Goal: Information Seeking & Learning: Learn about a topic

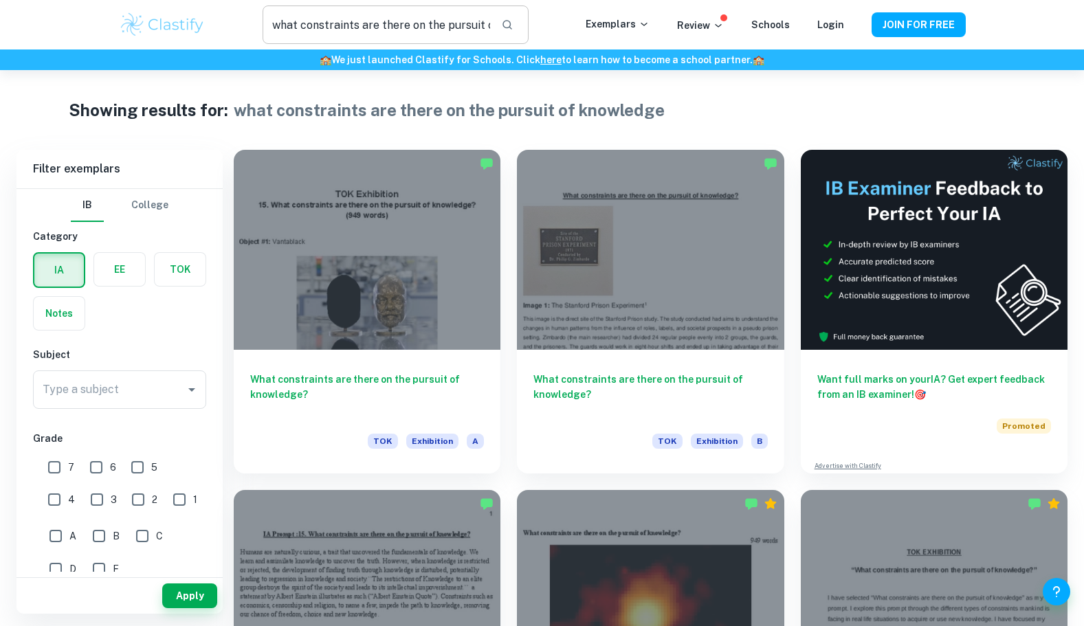
click at [475, 30] on input "what constraints are there on the pursuit of knowledge" at bounding box center [375, 24] width 227 height 38
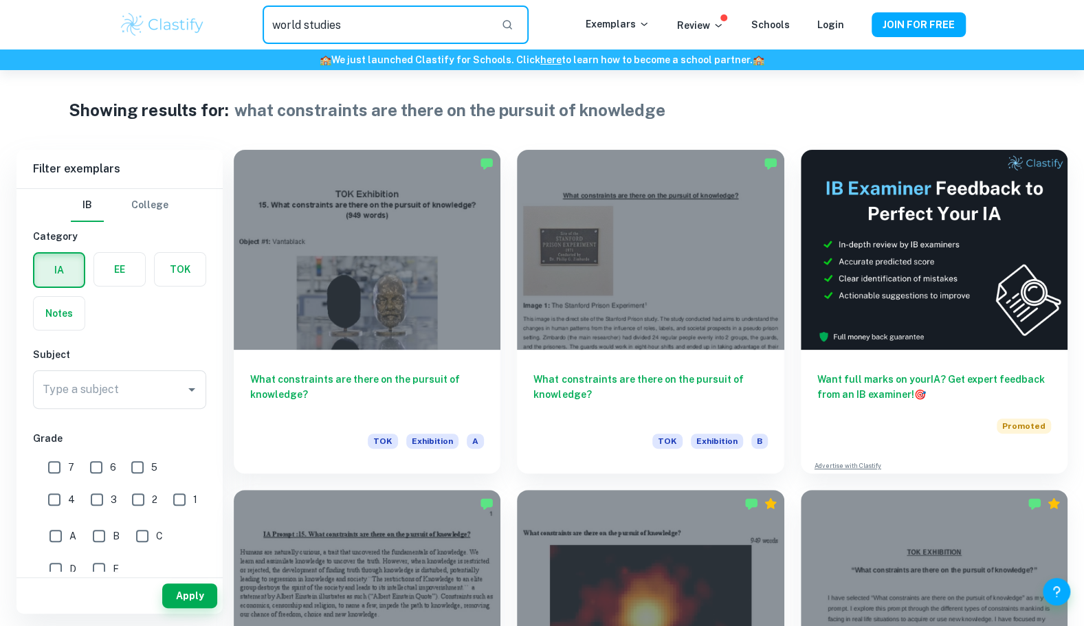
type input "world studies"
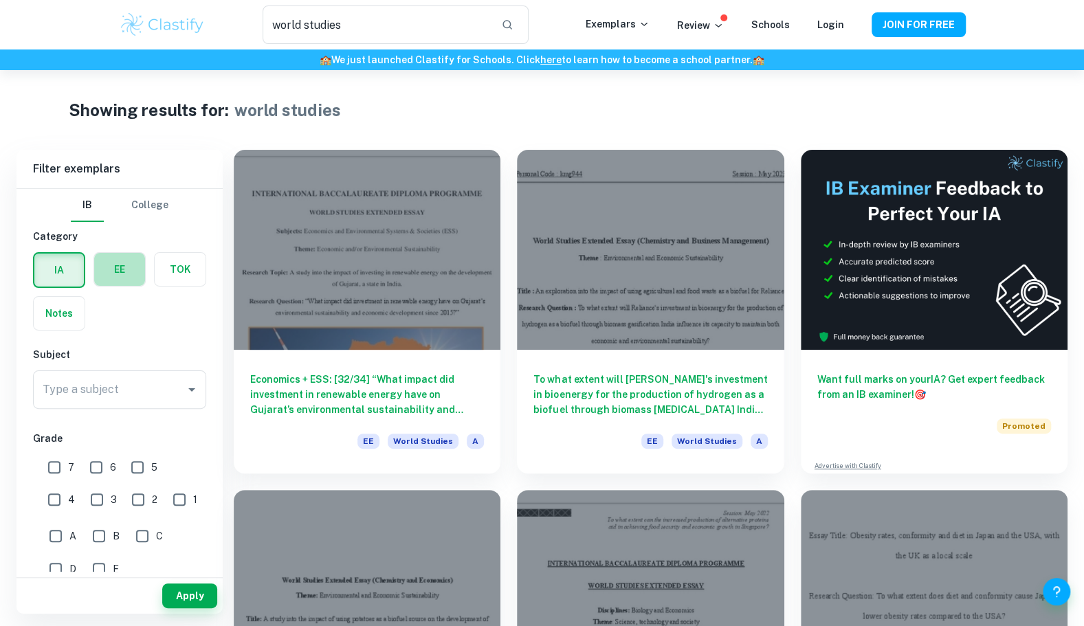
click at [107, 275] on label "button" at bounding box center [119, 269] width 51 height 33
click at [0, 0] on input "radio" at bounding box center [0, 0] width 0 height 0
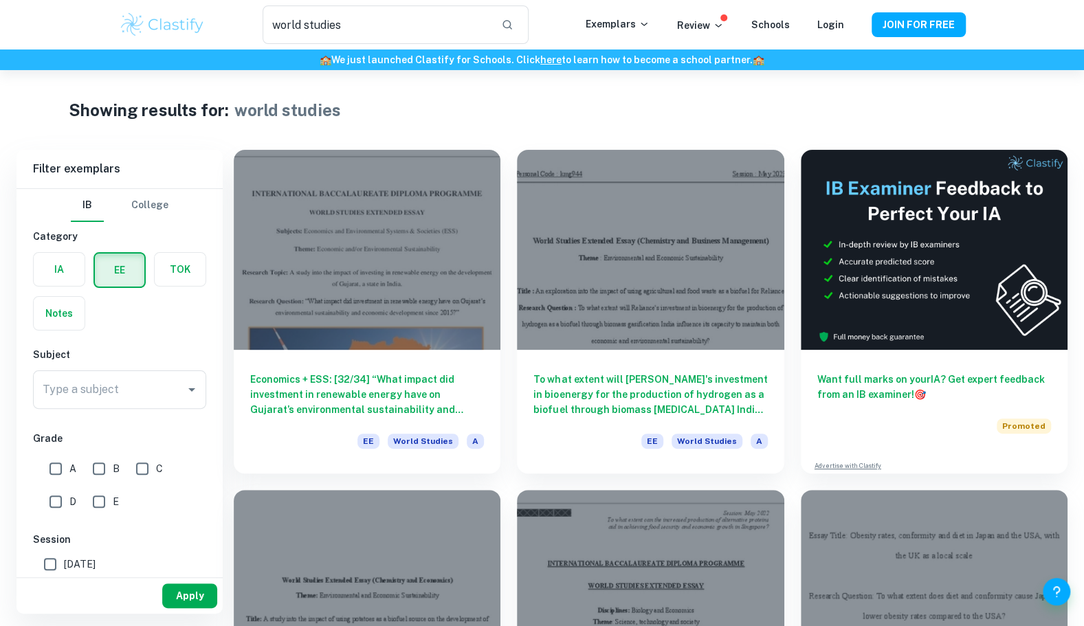
click at [190, 584] on button "Apply" at bounding box center [189, 595] width 55 height 25
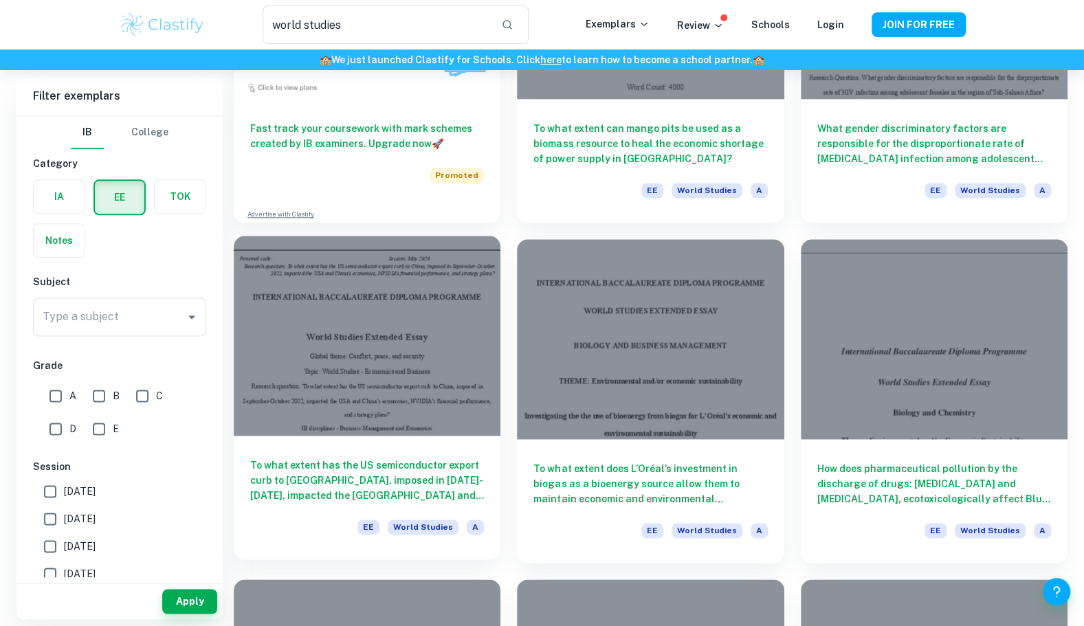
scroll to position [937, 0]
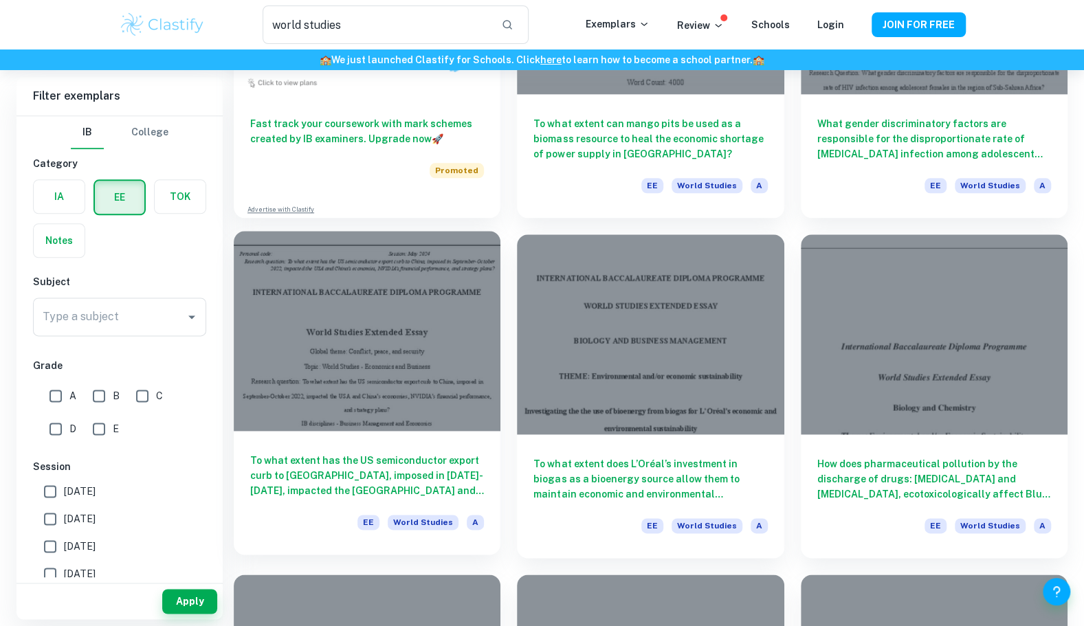
click at [290, 496] on h6 "To what extent has the US semiconductor export curb to [GEOGRAPHIC_DATA], impos…" at bounding box center [367, 475] width 234 height 45
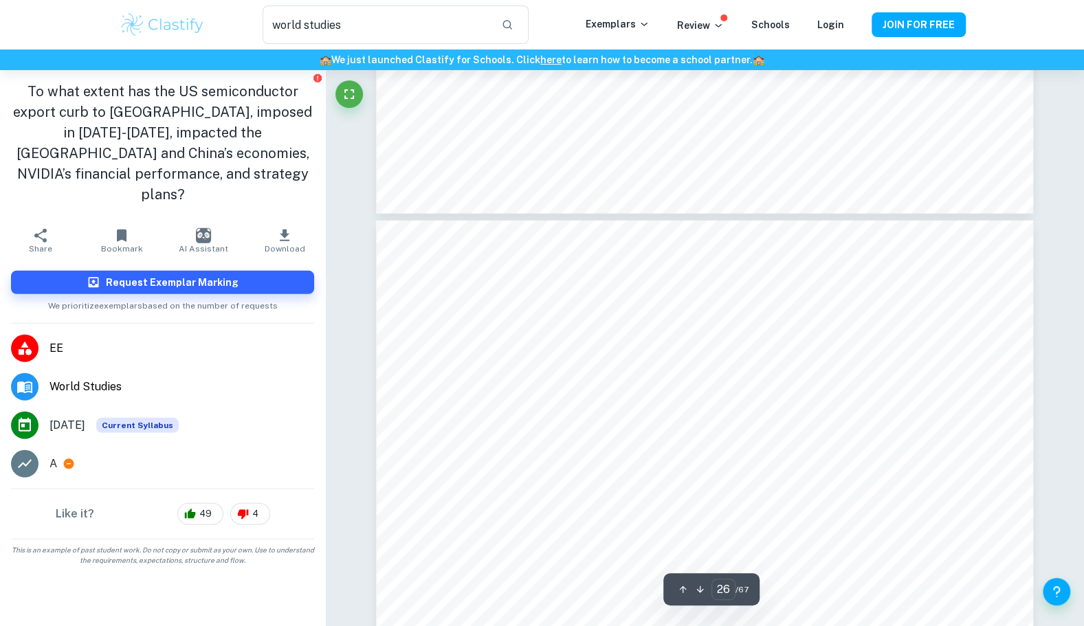
scroll to position [21795, 0]
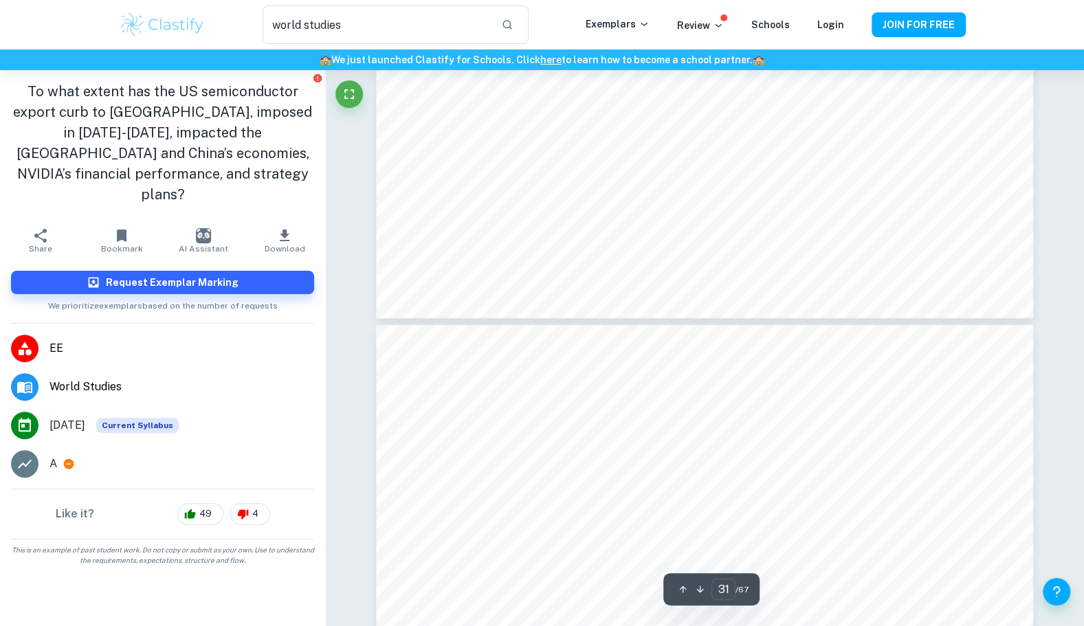
type input "30"
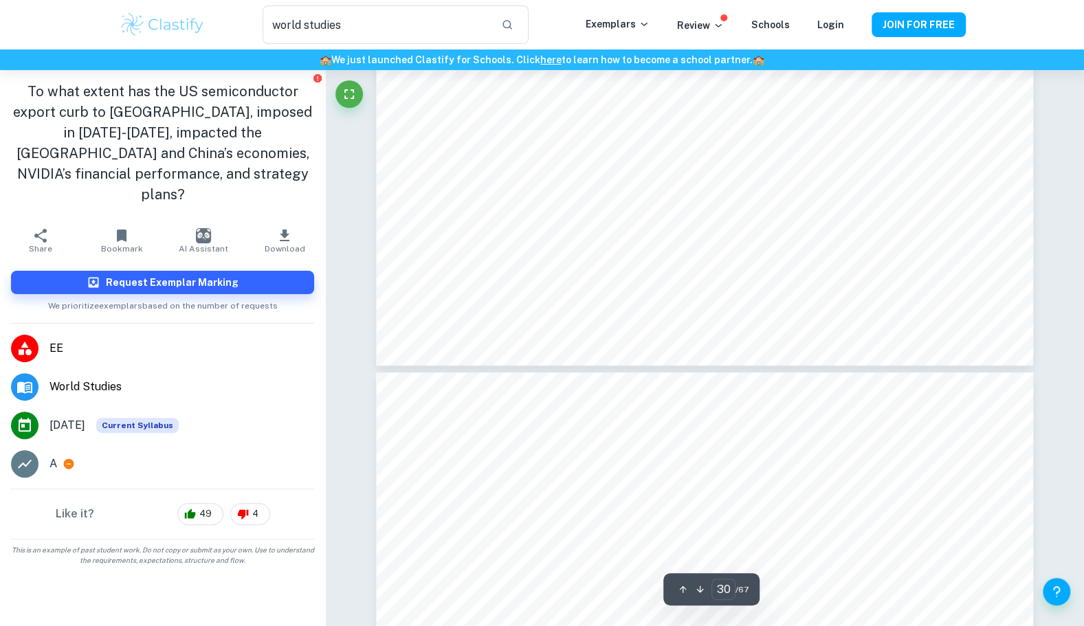
scroll to position [26008, 0]
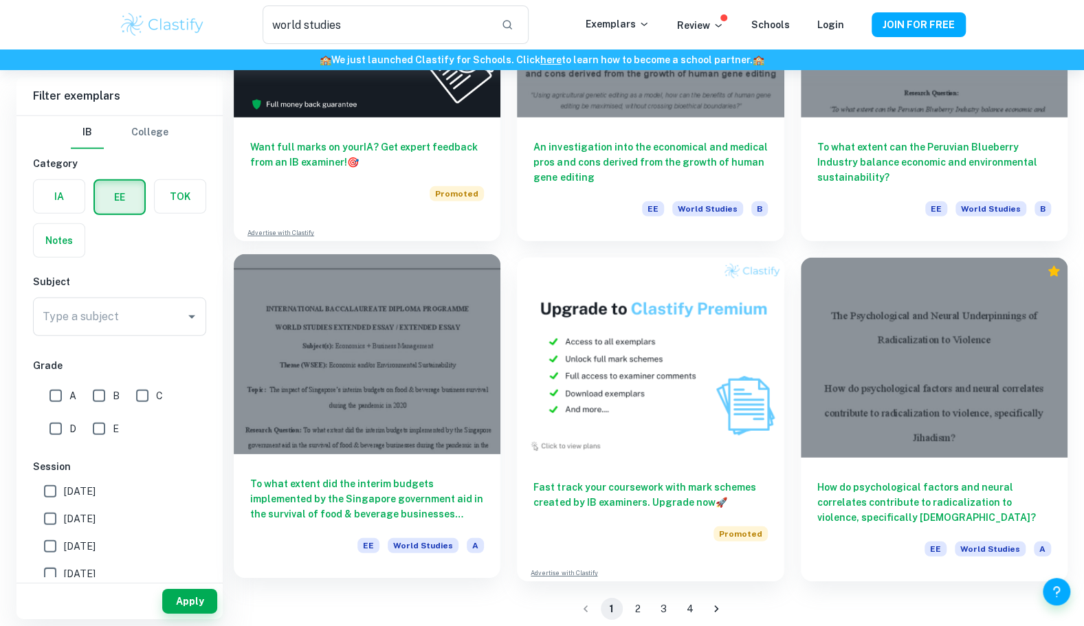
scroll to position [2284, 0]
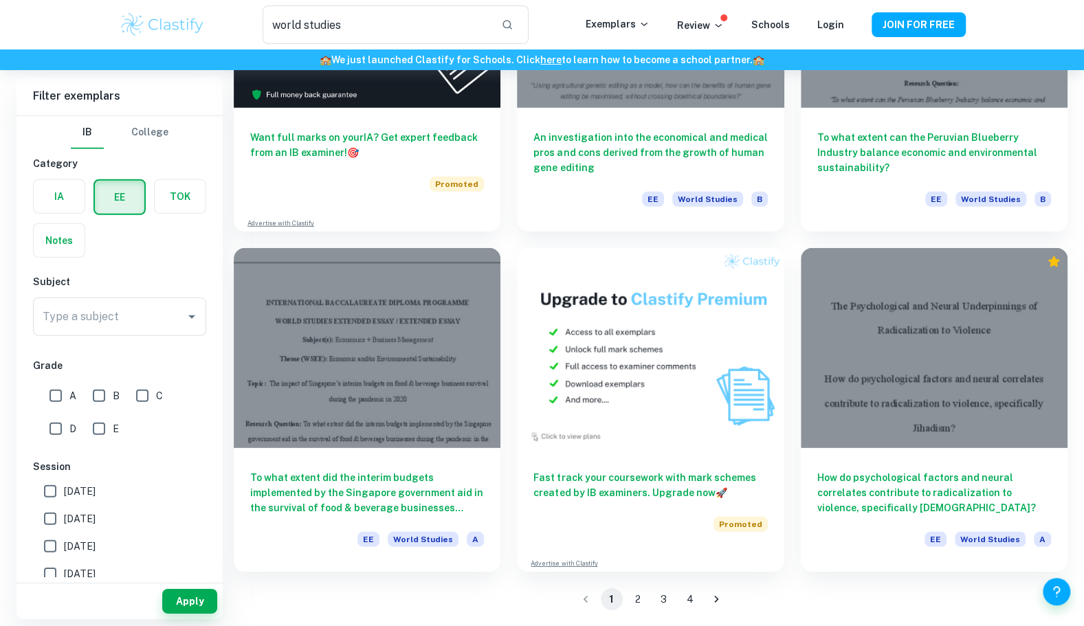
click at [636, 599] on button "2" at bounding box center [638, 599] width 22 height 22
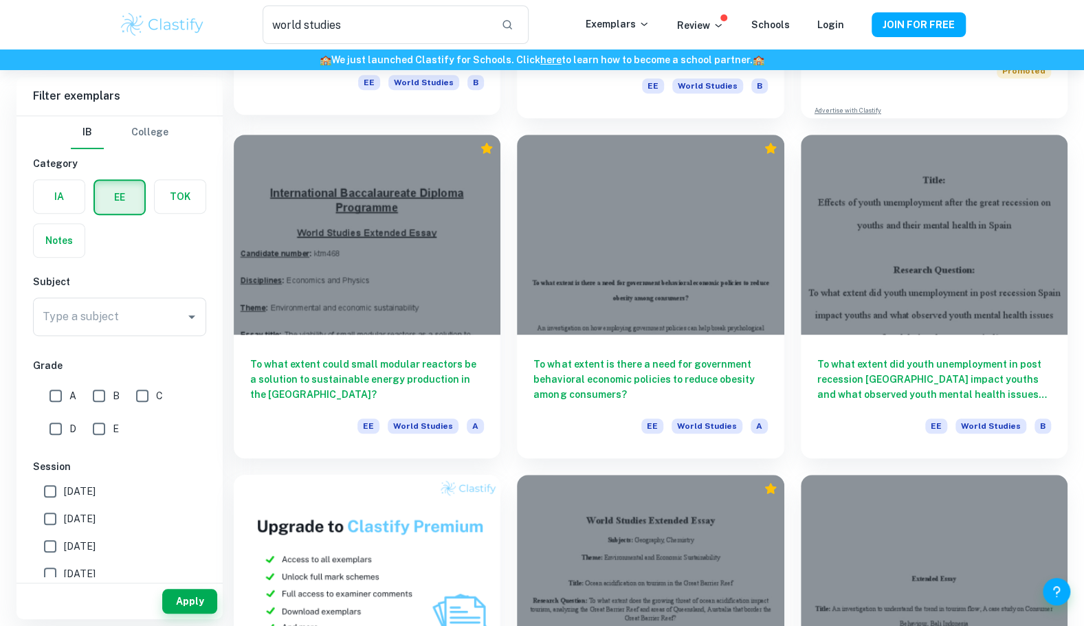
scroll to position [356, 0]
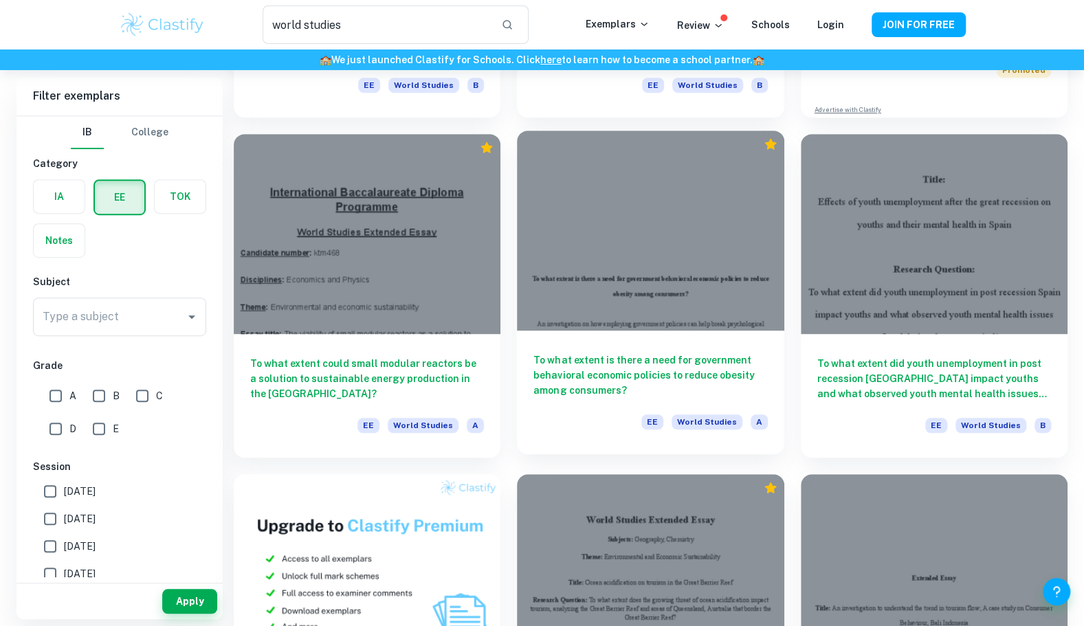
click at [579, 366] on h6 "To what extent is there a need for government behavioral economic policies to r…" at bounding box center [650, 374] width 234 height 45
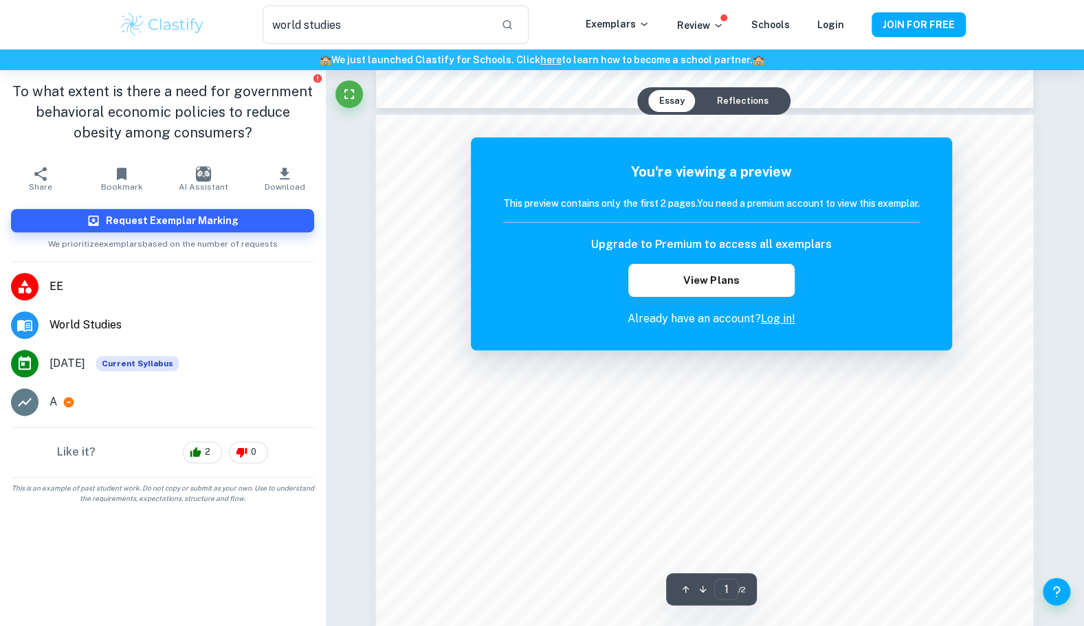
scroll to position [827, 0]
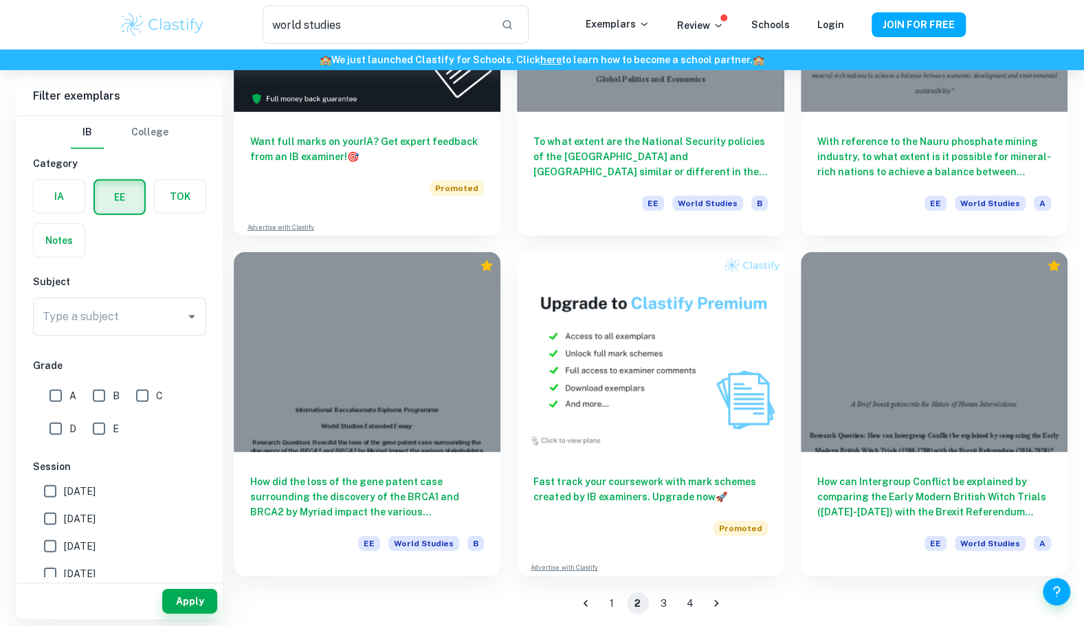
scroll to position [2284, 0]
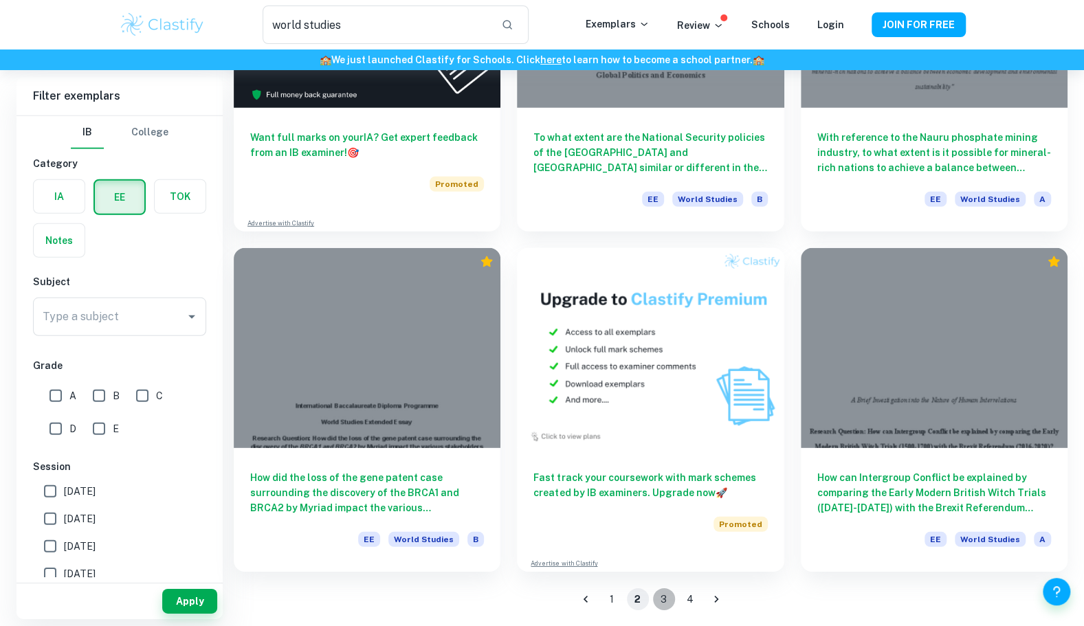
click at [653, 598] on button "3" at bounding box center [664, 599] width 22 height 22
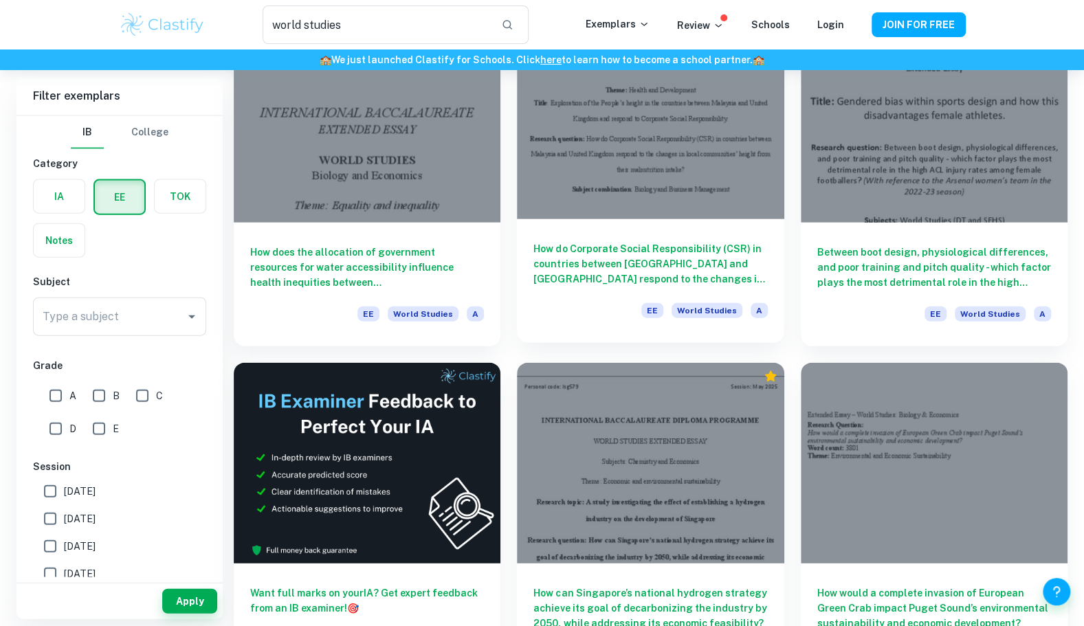
scroll to position [1828, 0]
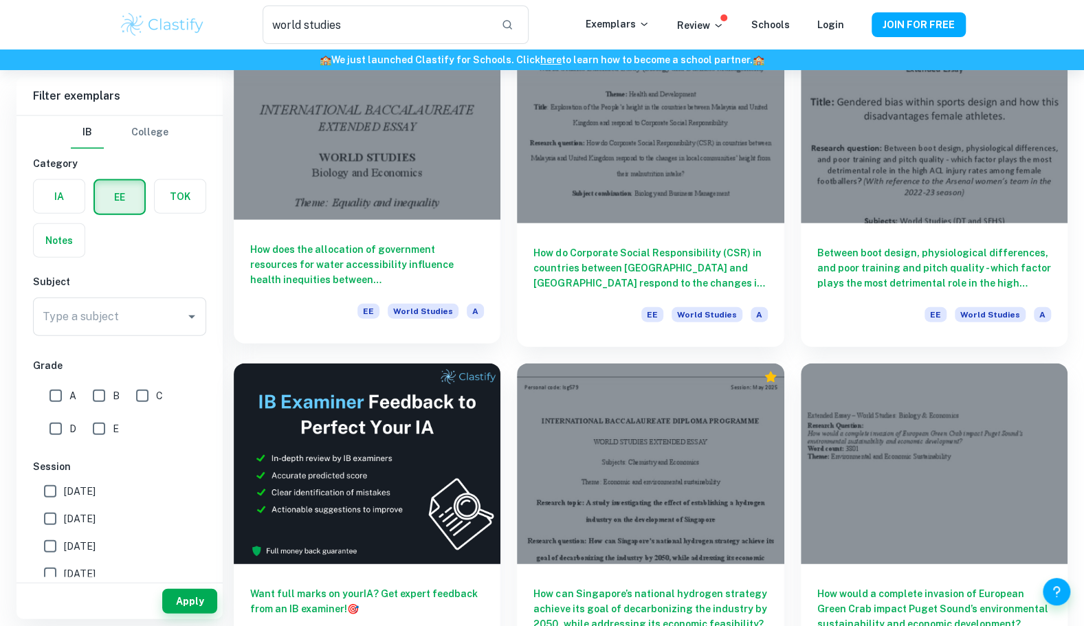
click at [311, 265] on h6 "How does the allocation of government resources for water accessibility influen…" at bounding box center [367, 264] width 234 height 45
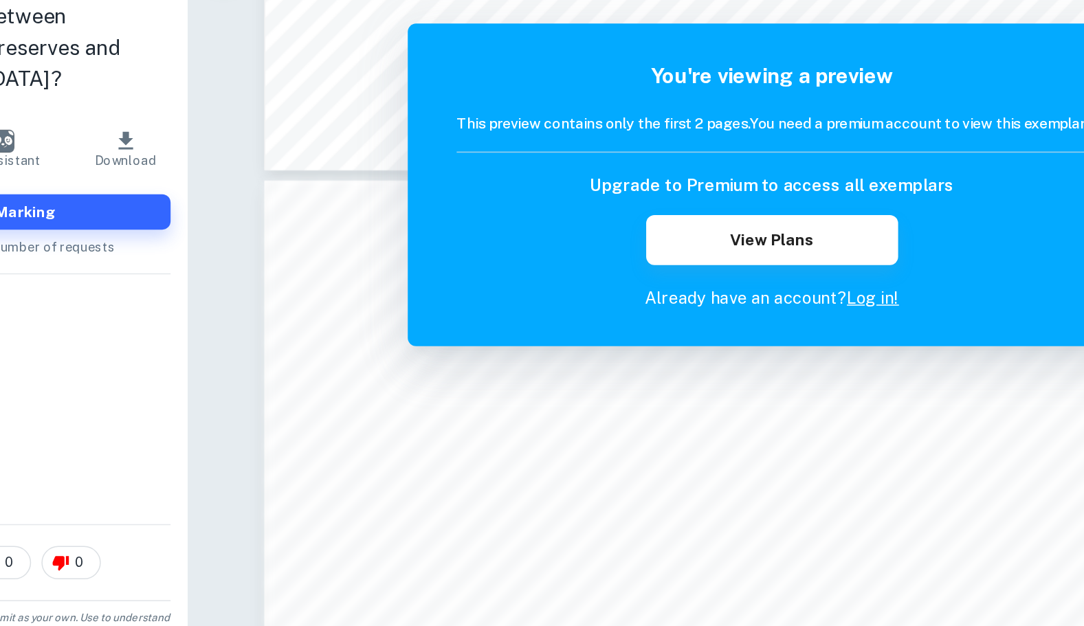
scroll to position [699, 0]
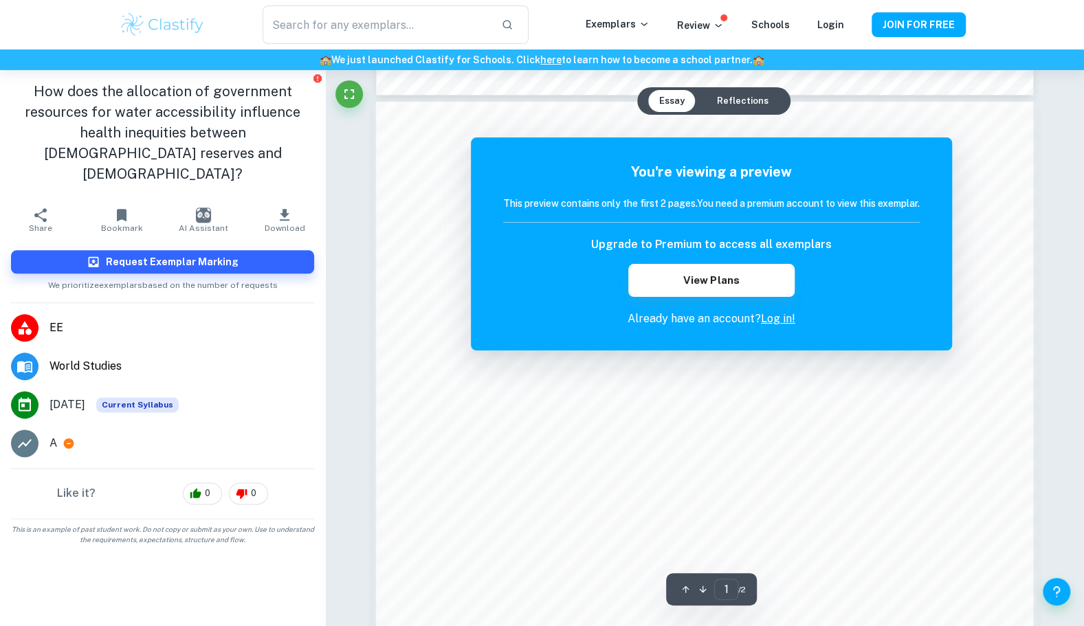
scroll to position [841, 0]
click at [280, 223] on span "Download" at bounding box center [284, 228] width 41 height 10
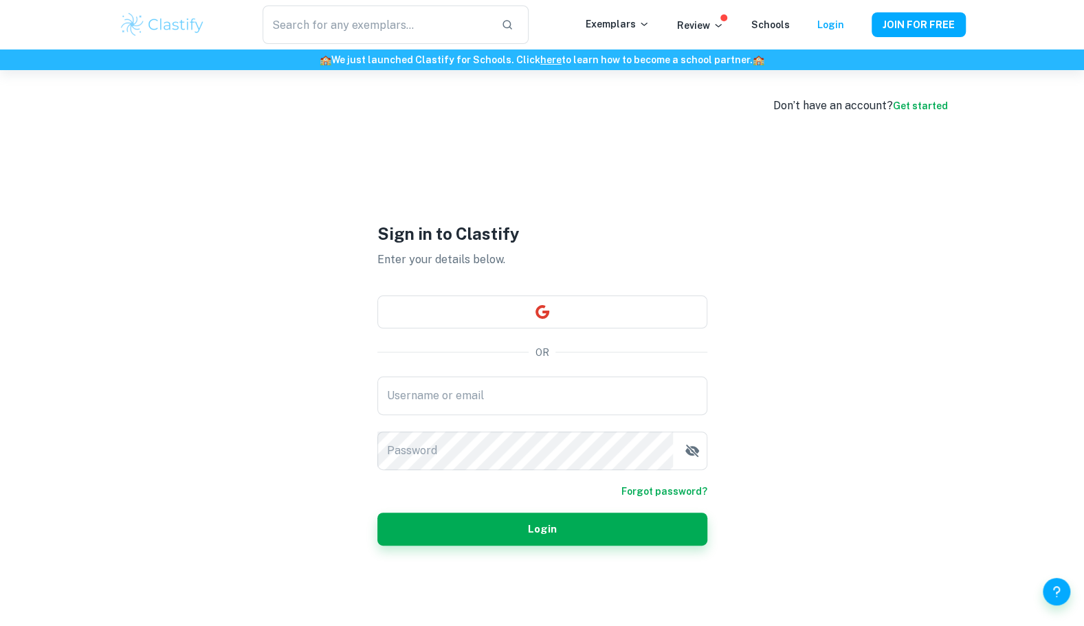
type input "[EMAIL_ADDRESS][DOMAIN_NAME]"
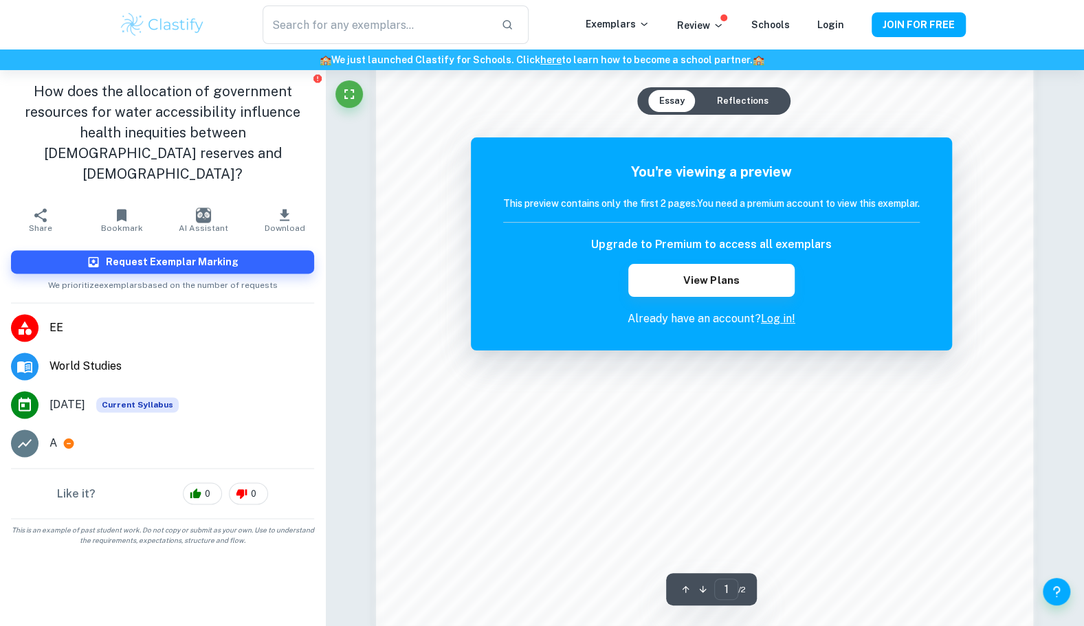
scroll to position [1162, 0]
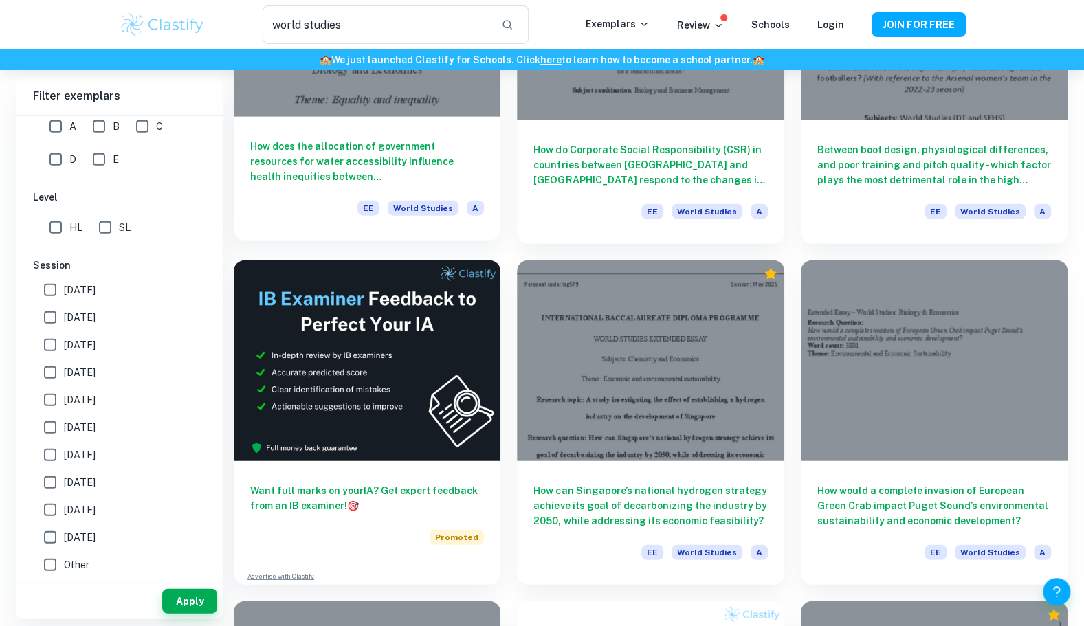
scroll to position [2284, 0]
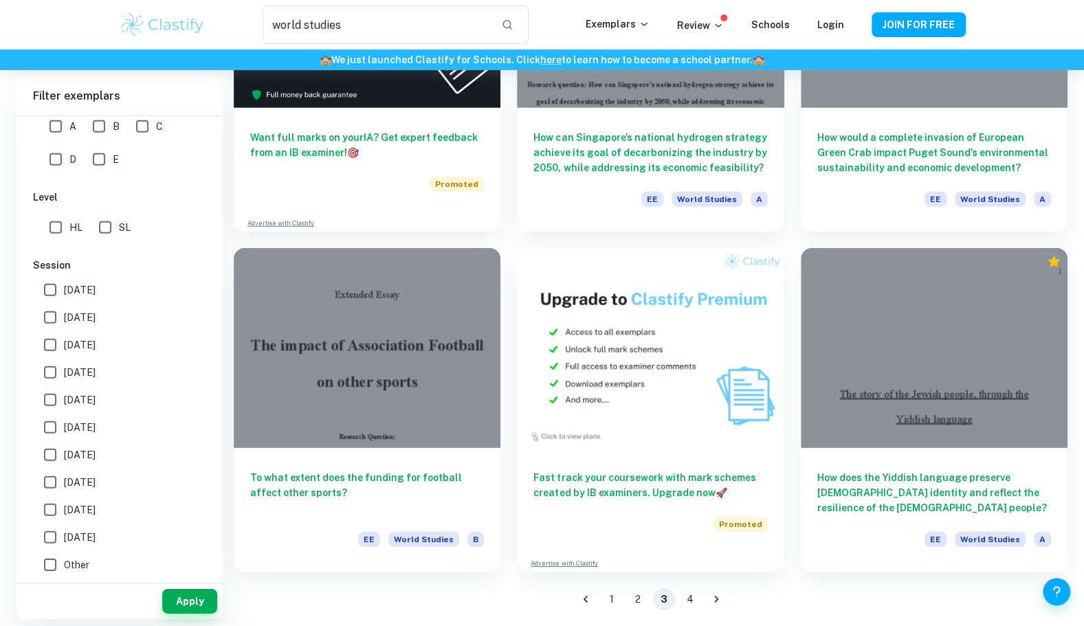
click at [686, 599] on button "4" at bounding box center [690, 599] width 22 height 22
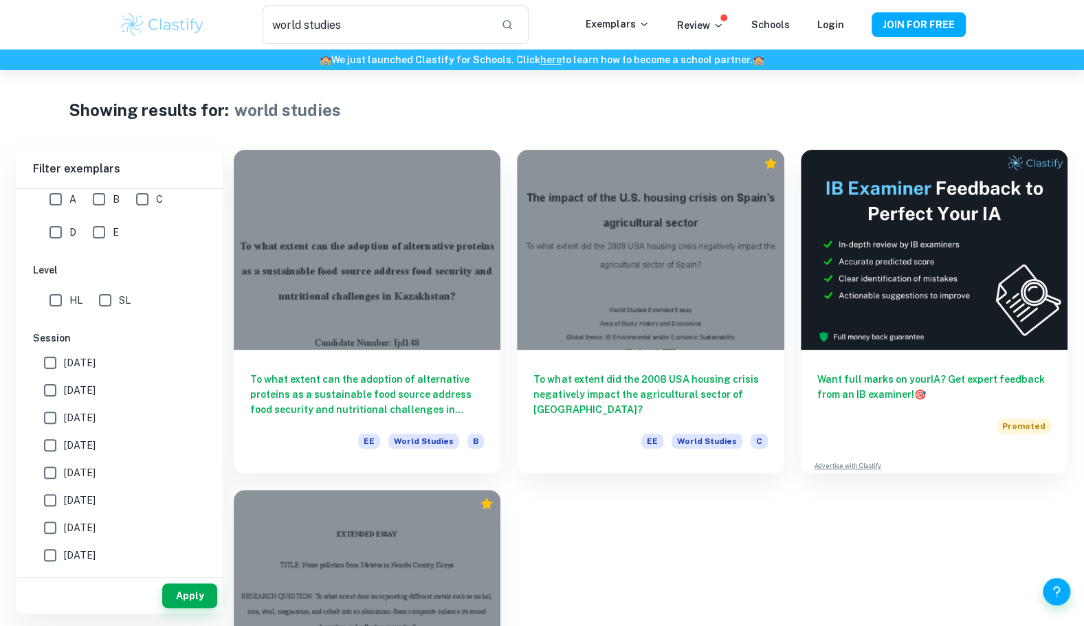
click at [632, 13] on div "​ Exemplars Review Schools Login JOIN FOR FREE" at bounding box center [541, 24] width 879 height 38
click at [633, 26] on p "Exemplars" at bounding box center [617, 23] width 64 height 15
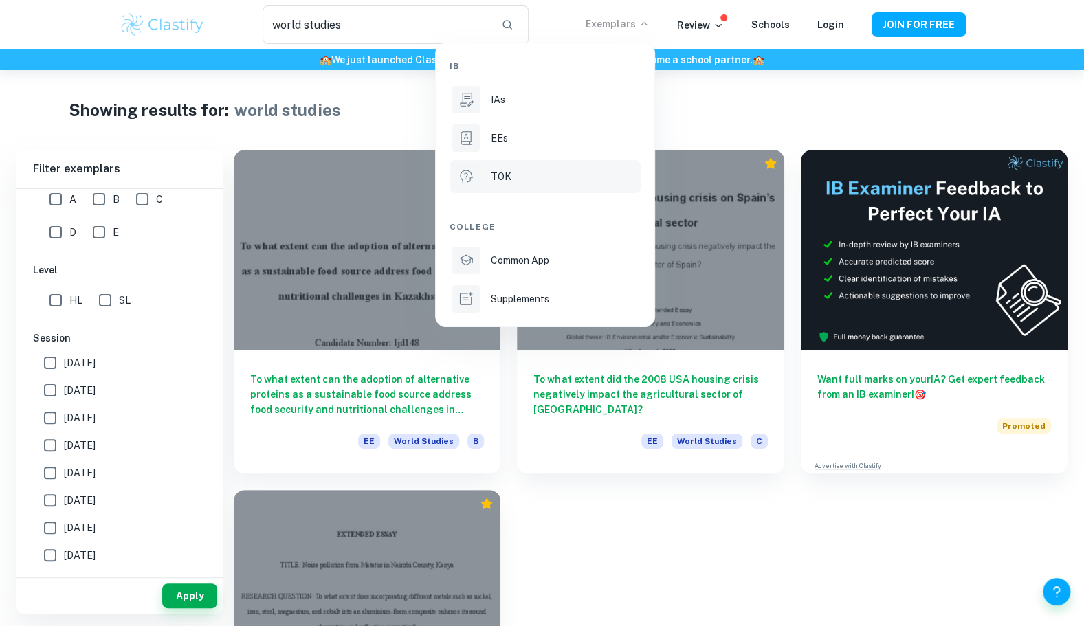
click at [537, 181] on div "TOK" at bounding box center [564, 176] width 147 height 15
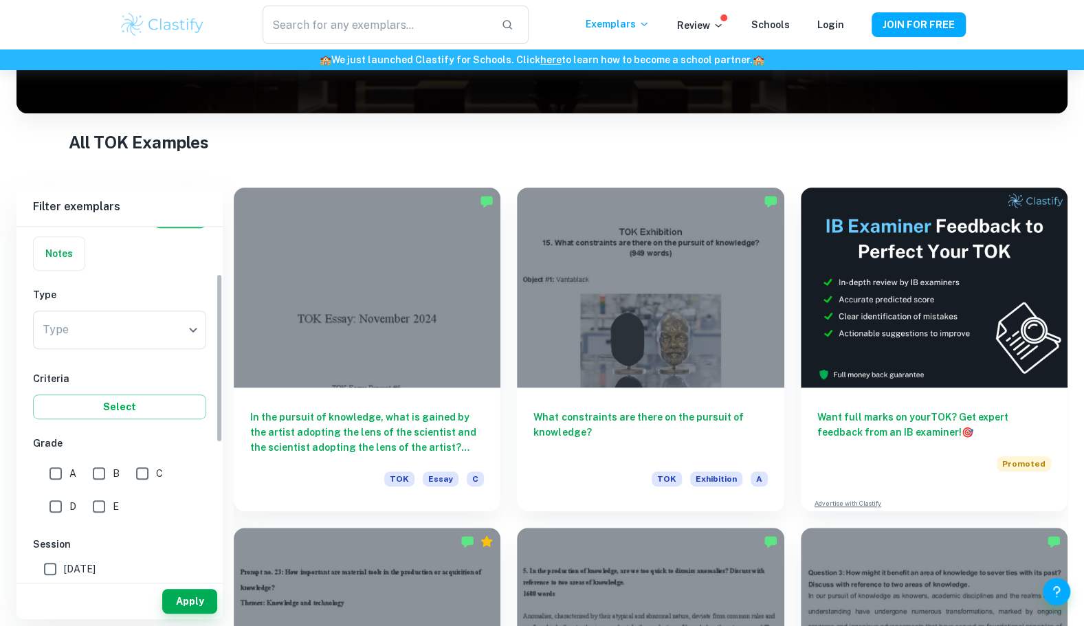
scroll to position [83, 0]
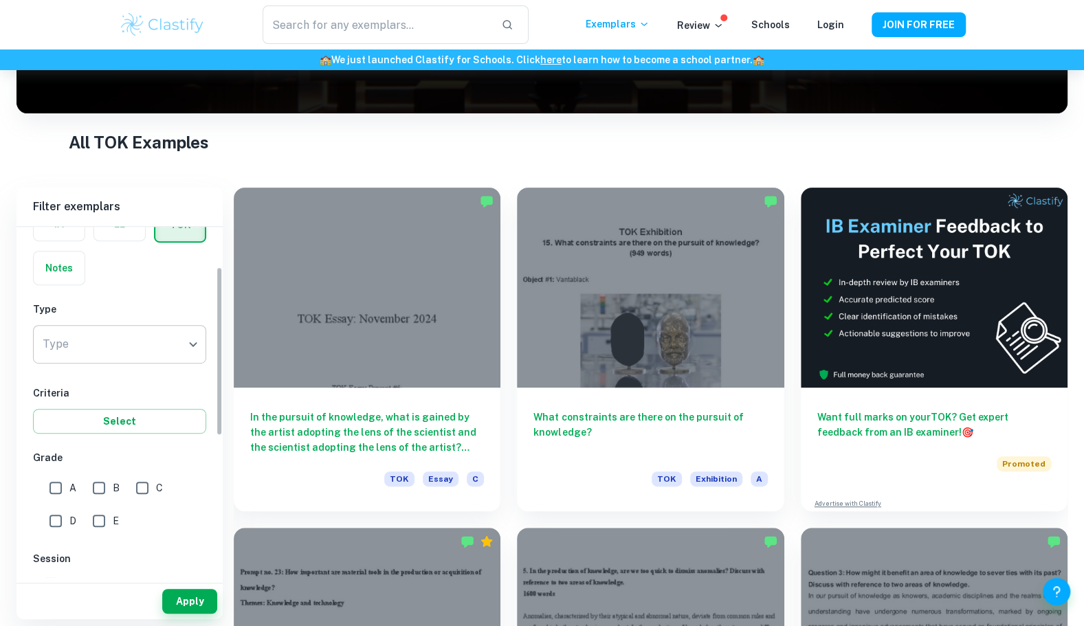
click at [186, 344] on body "We value your privacy We use cookies to enhance your browsing experience, serve…" at bounding box center [542, 175] width 1084 height 626
click at [136, 390] on li "Exhibition" at bounding box center [119, 380] width 173 height 25
type input "Exhibition"
click at [137, 419] on button "Select" at bounding box center [119, 421] width 173 height 25
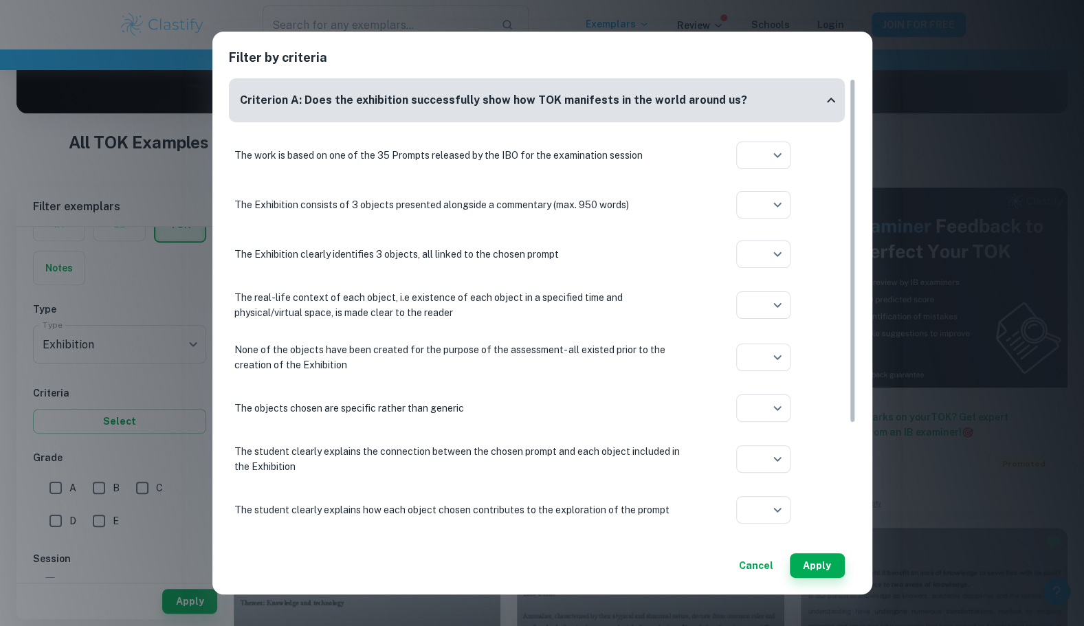
click at [748, 561] on button "Cancel" at bounding box center [755, 565] width 45 height 25
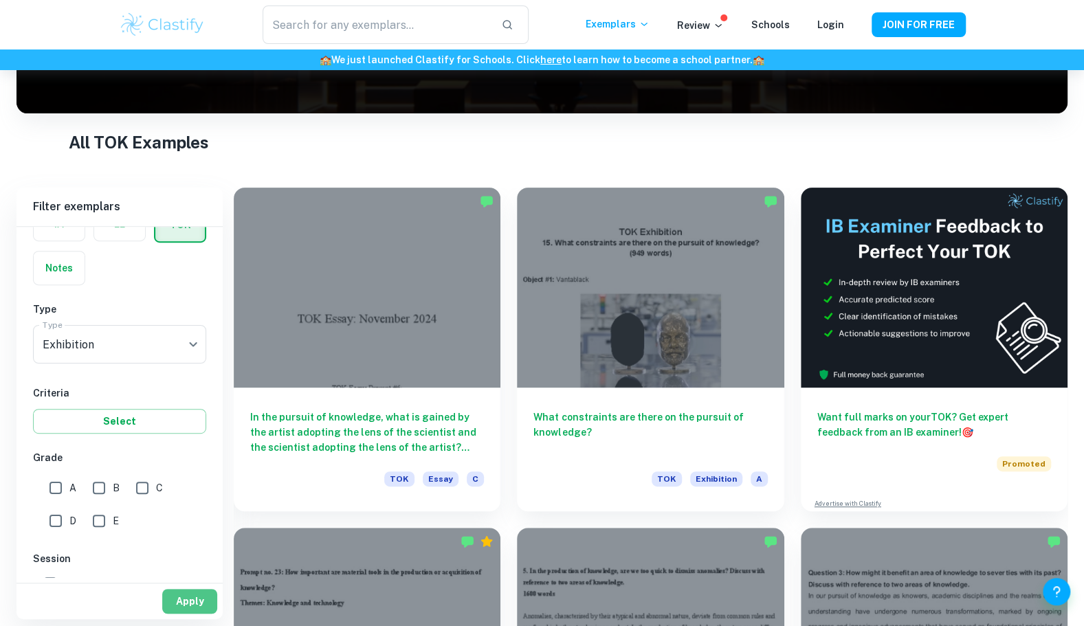
click at [198, 610] on button "Apply" at bounding box center [189, 601] width 55 height 25
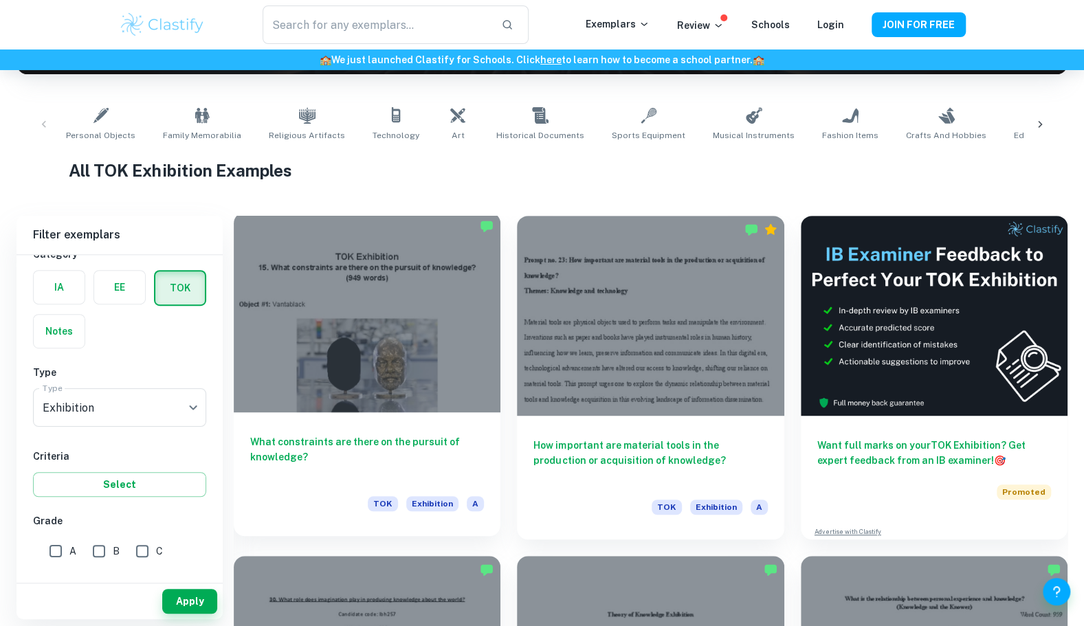
scroll to position [247, 0]
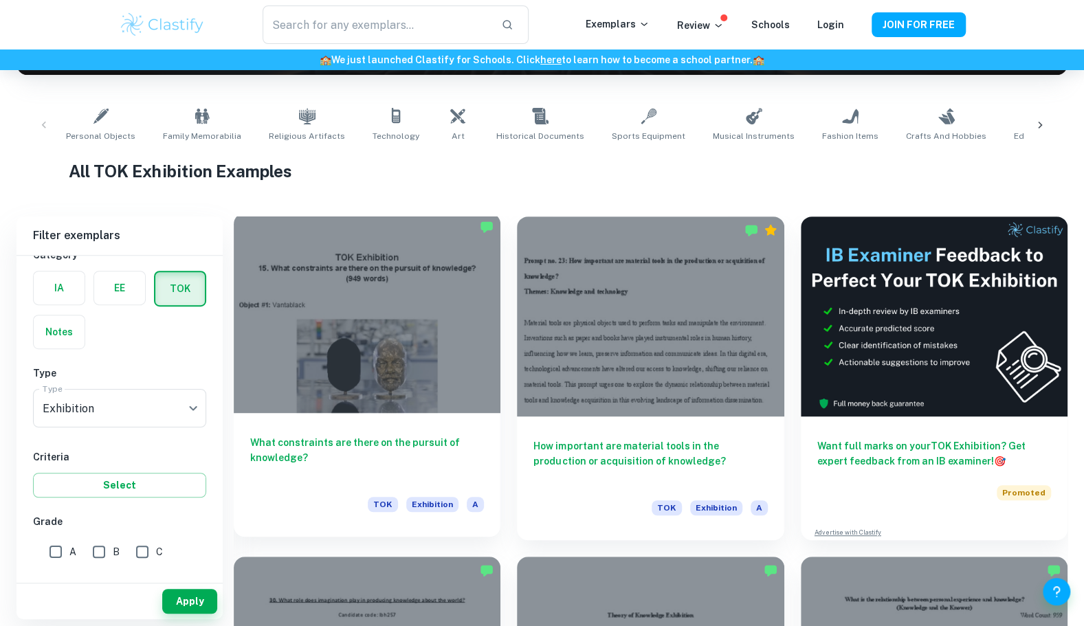
click at [300, 428] on div "What constraints are there on the pursuit of knowledge? TOK Exhibition A" at bounding box center [367, 475] width 267 height 124
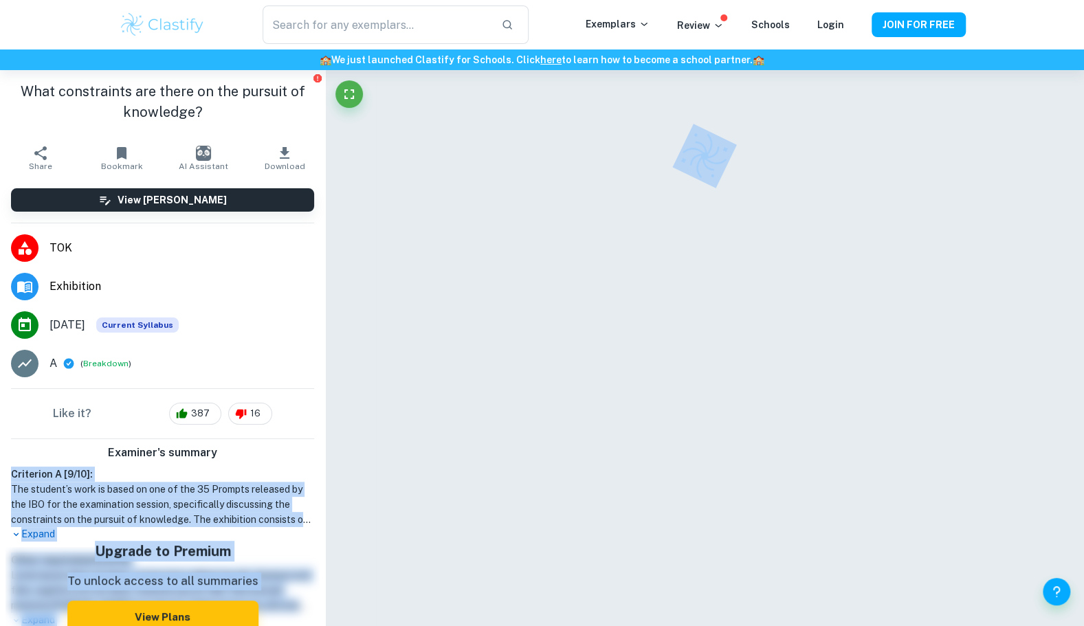
click at [457, 470] on div "What constraints are there on the pursuit of knowledge? Share Bookmark AI Assis…" at bounding box center [542, 364] width 1084 height 588
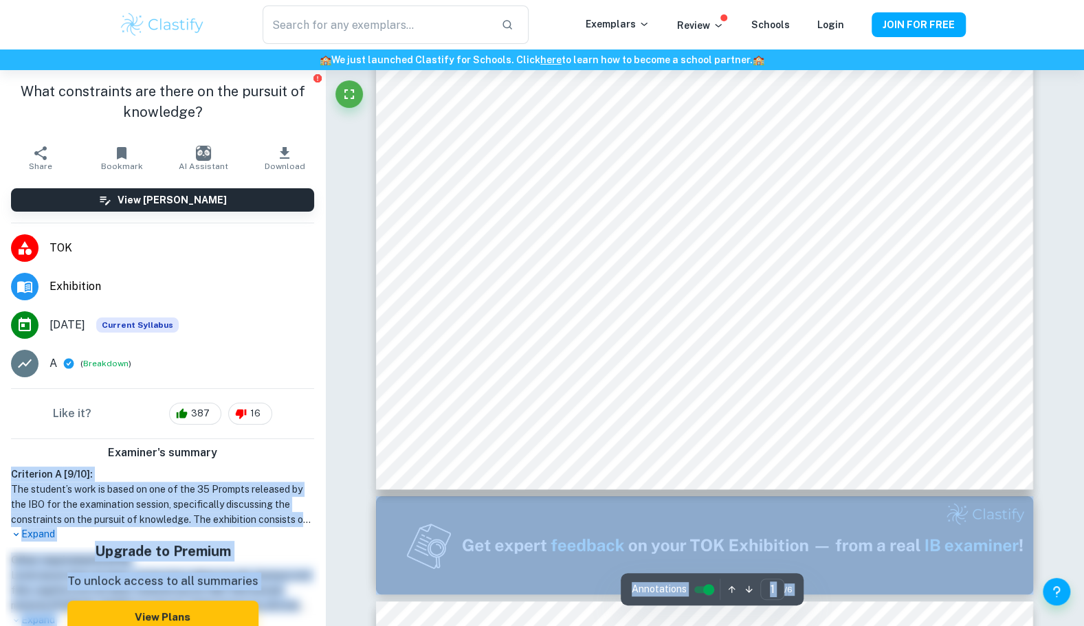
scroll to position [448, 0]
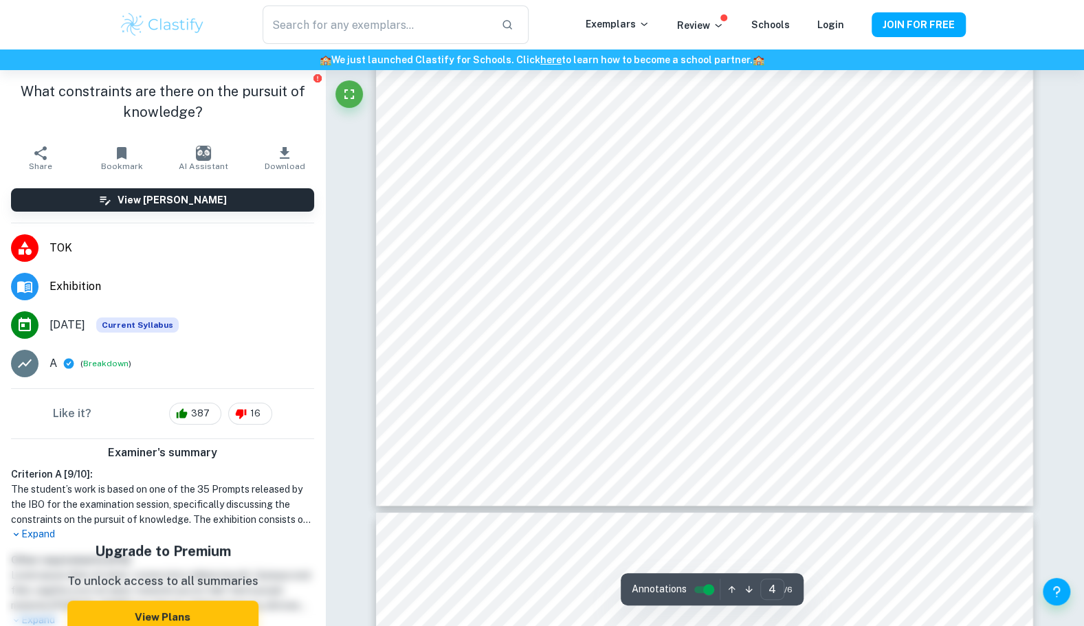
scroll to position [3448, 0]
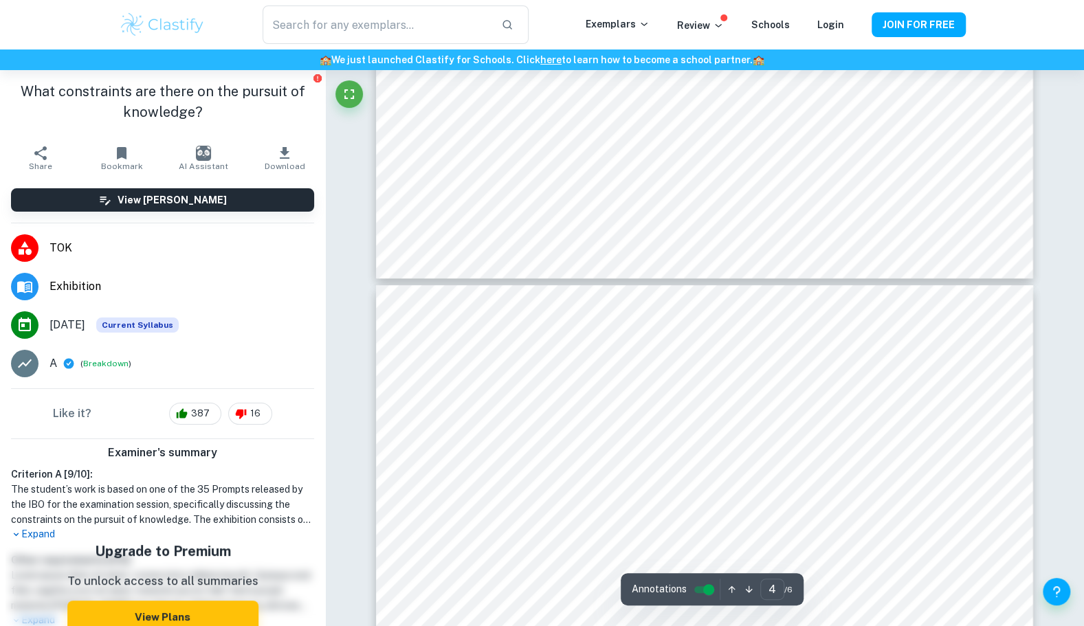
type input "5"
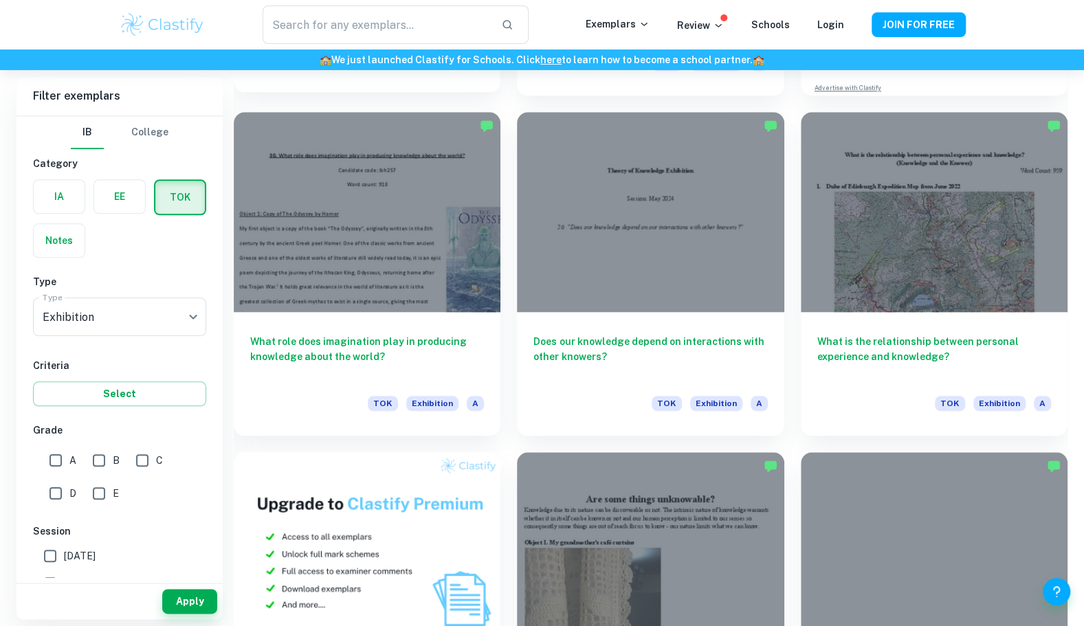
scroll to position [691, 0]
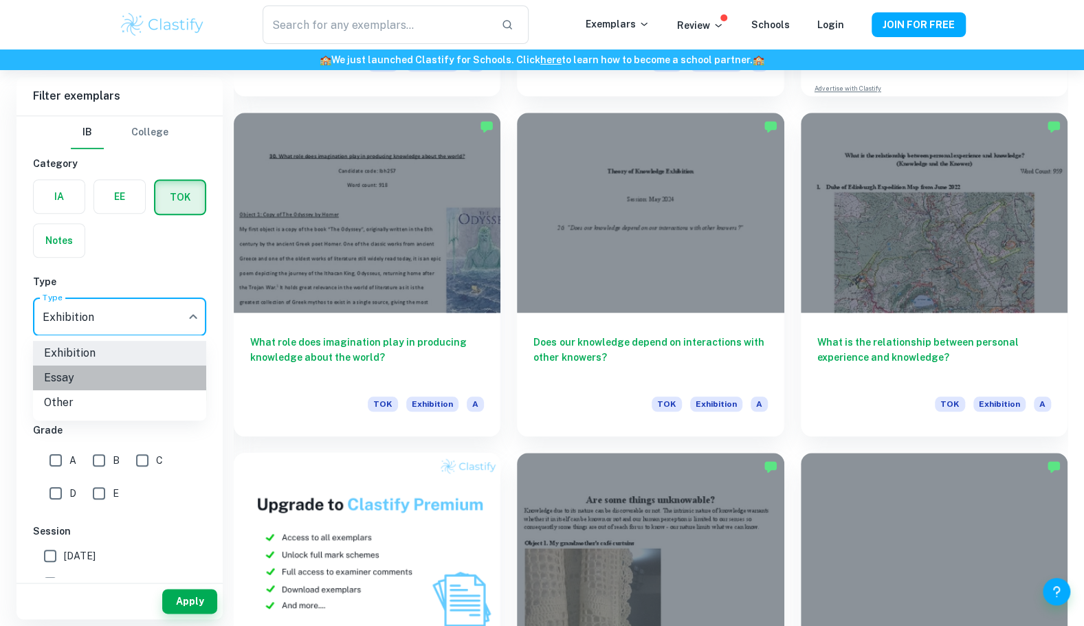
click at [109, 374] on li "Essay" at bounding box center [119, 378] width 173 height 25
type input "Essay"
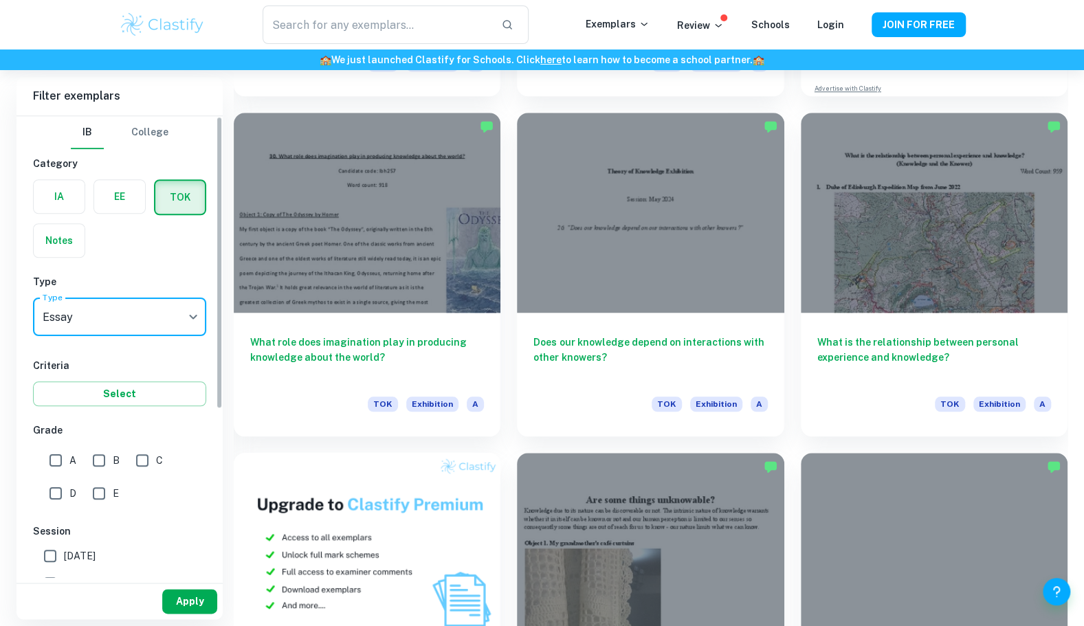
click at [177, 601] on button "Apply" at bounding box center [189, 601] width 55 height 25
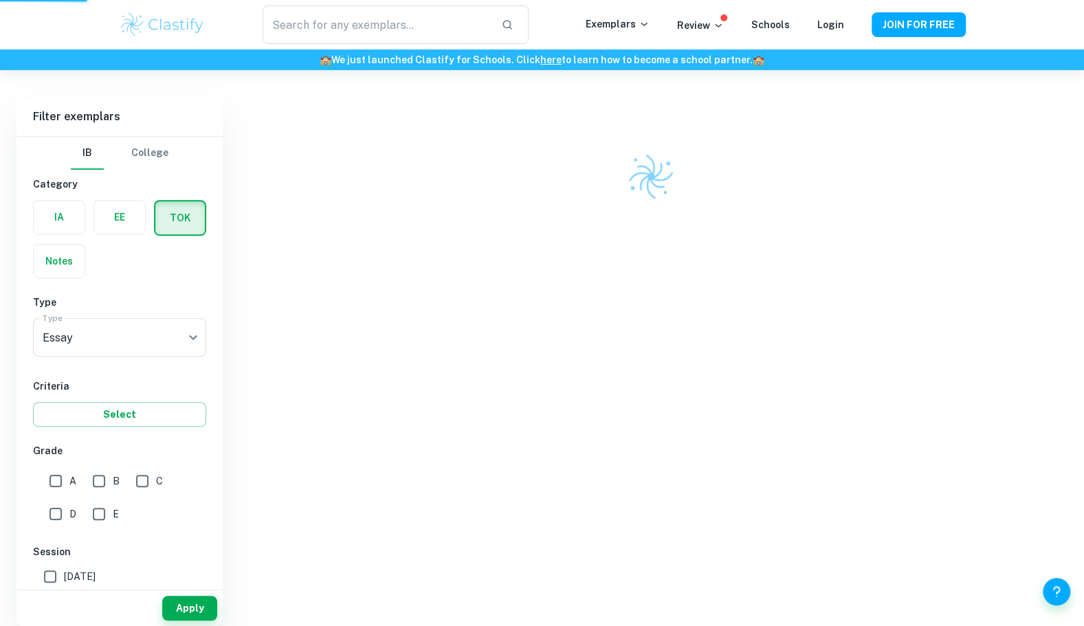
scroll to position [359, 0]
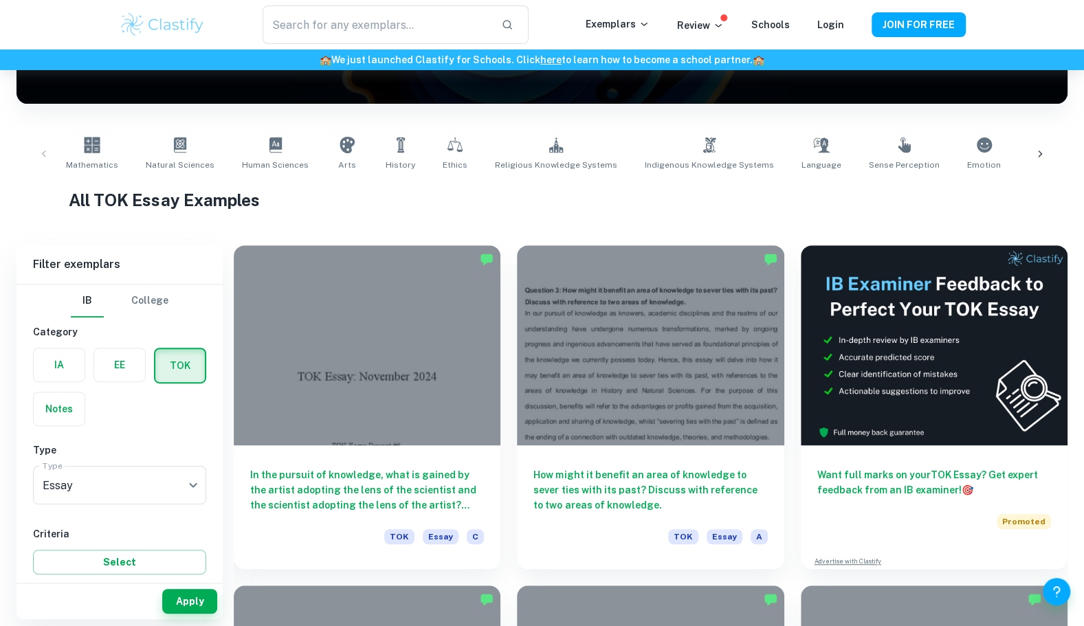
scroll to position [217, 0]
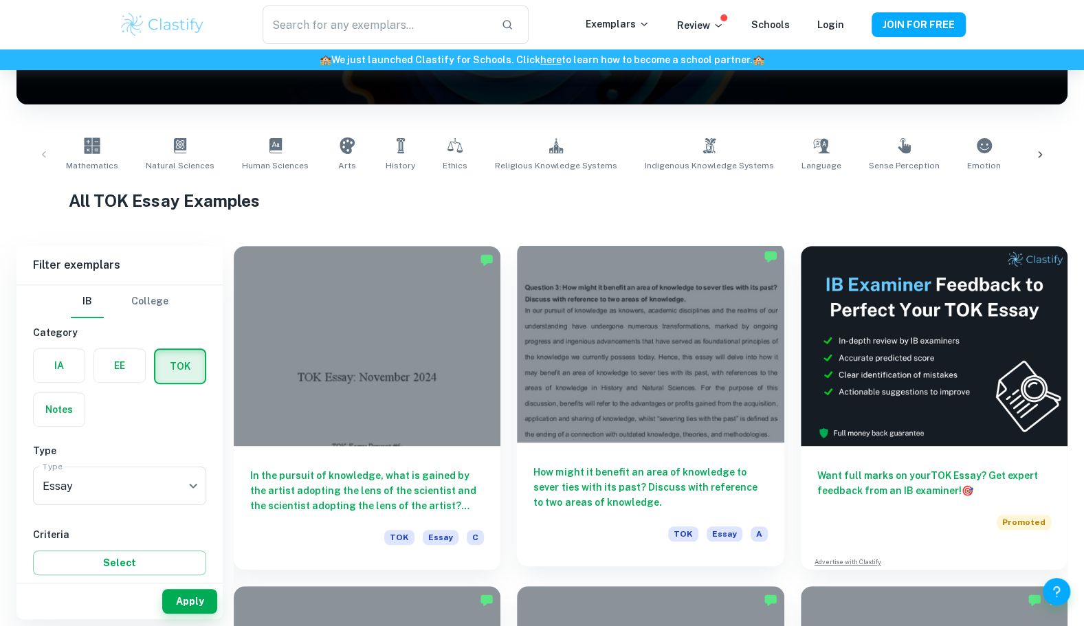
click at [576, 474] on h6 "How might it benefit an area of knowledge to sever ties with its past? Discuss …" at bounding box center [650, 486] width 234 height 45
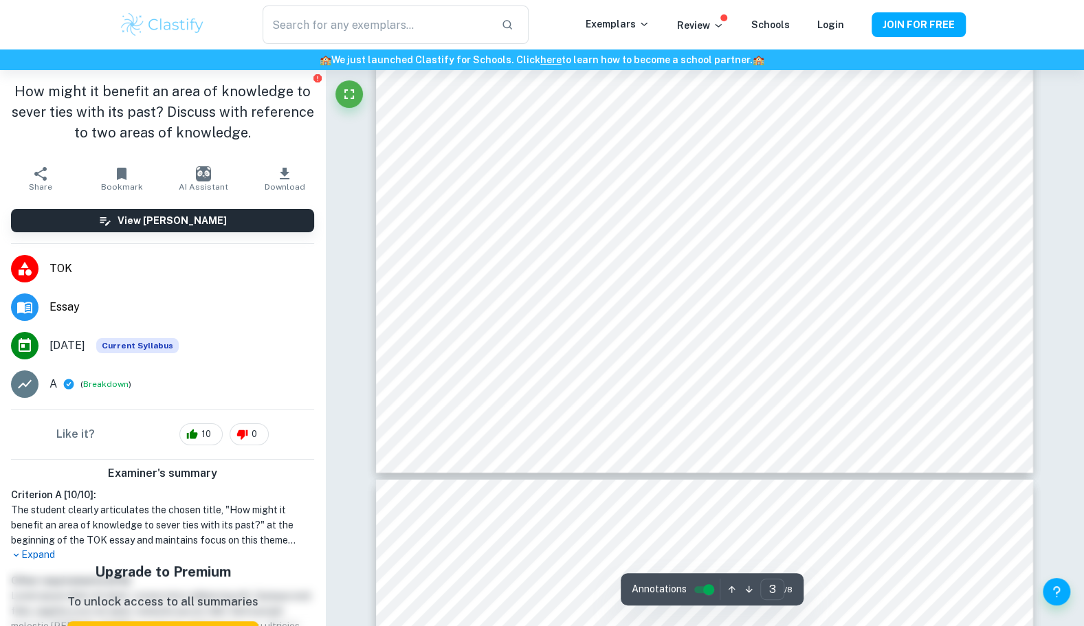
scroll to position [2750, 0]
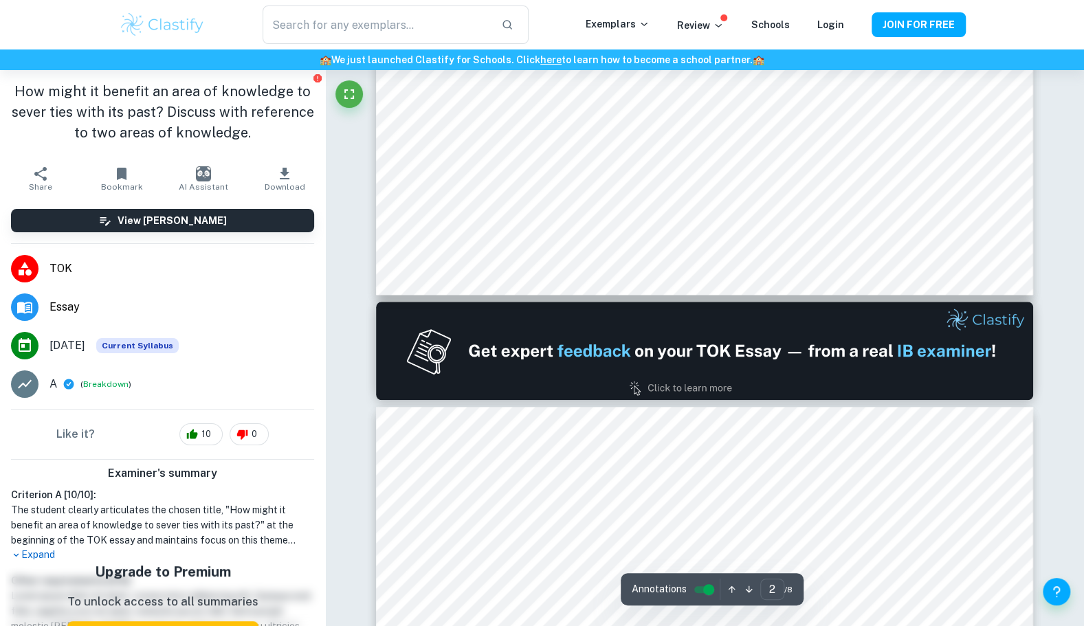
type input "1"
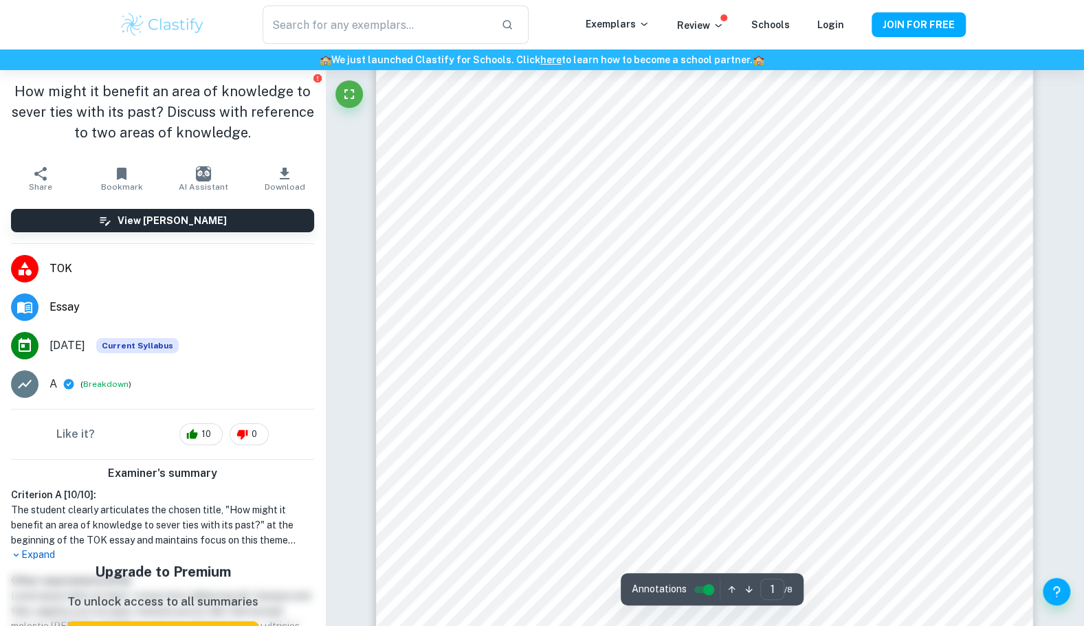
scroll to position [0, 0]
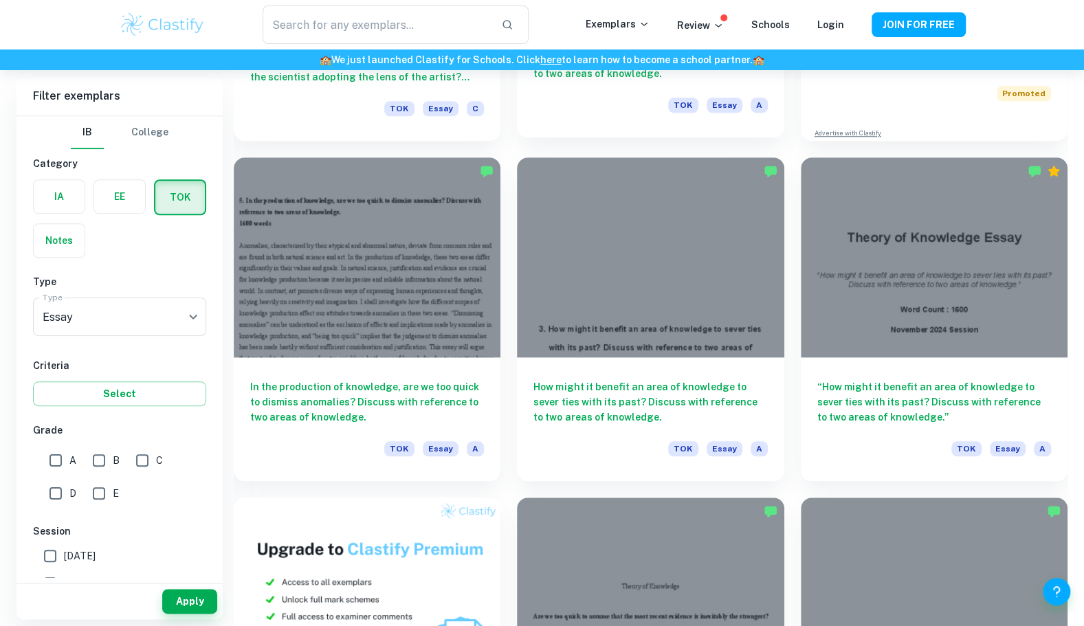
scroll to position [645, 0]
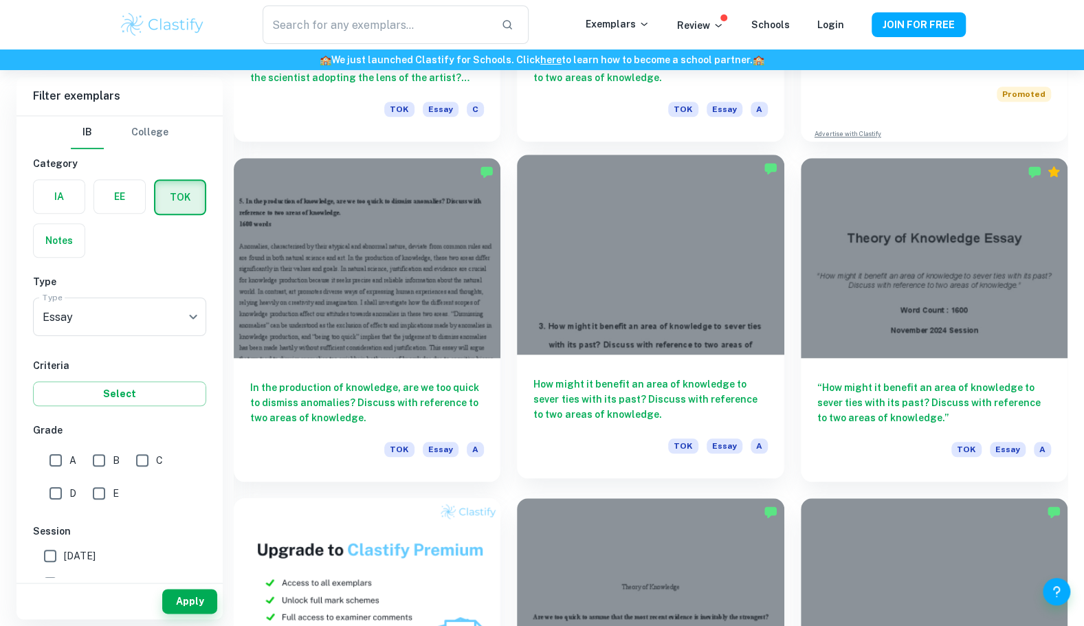
click at [670, 393] on h6 "How might it benefit an area of knowledge to sever ties with its past? Discuss …" at bounding box center [650, 399] width 234 height 45
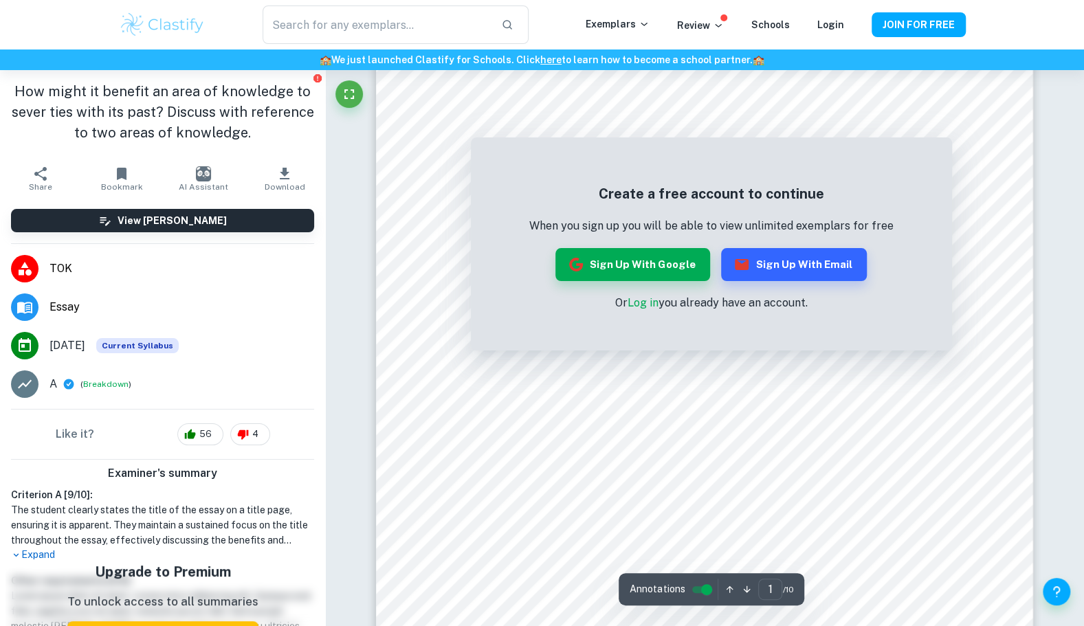
scroll to position [124, 0]
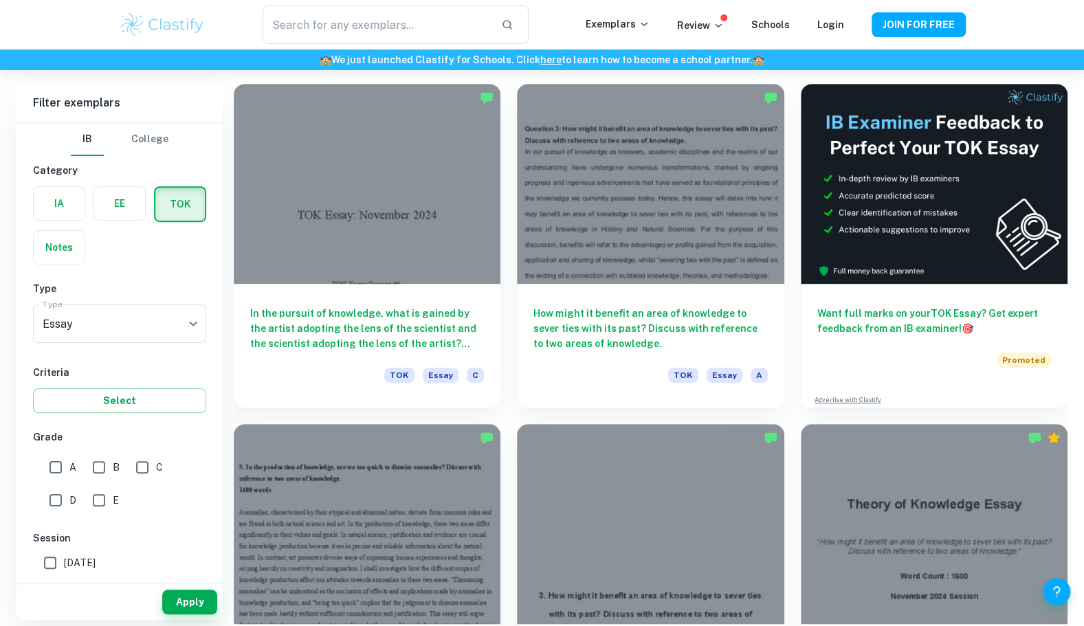
scroll to position [379, 0]
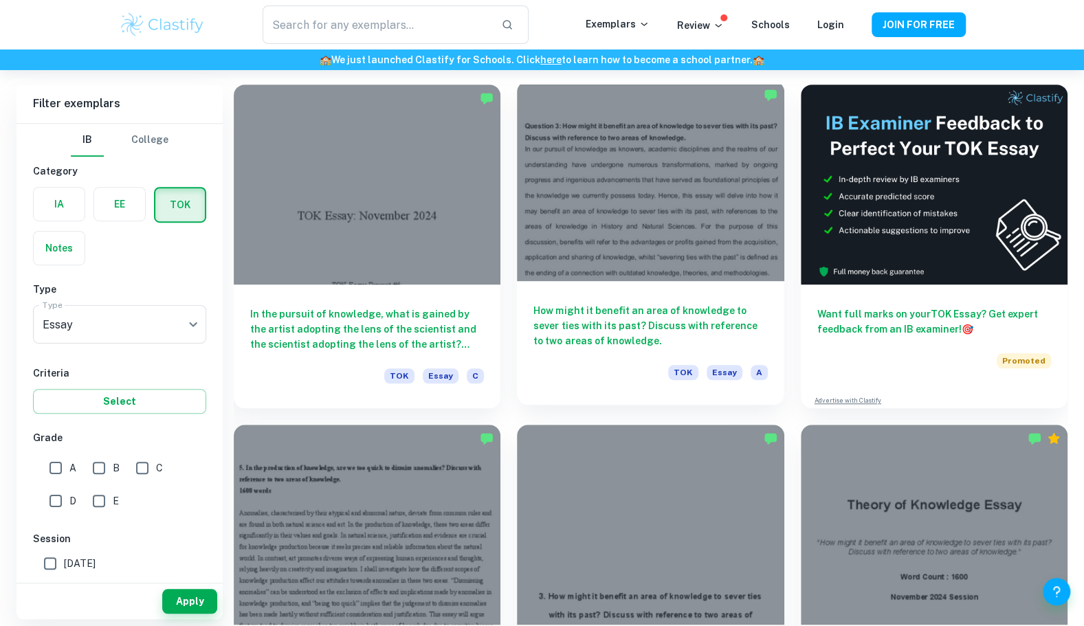
click at [552, 340] on h6 "How might it benefit an area of knowledge to sever ties with its past? Discuss …" at bounding box center [650, 325] width 234 height 45
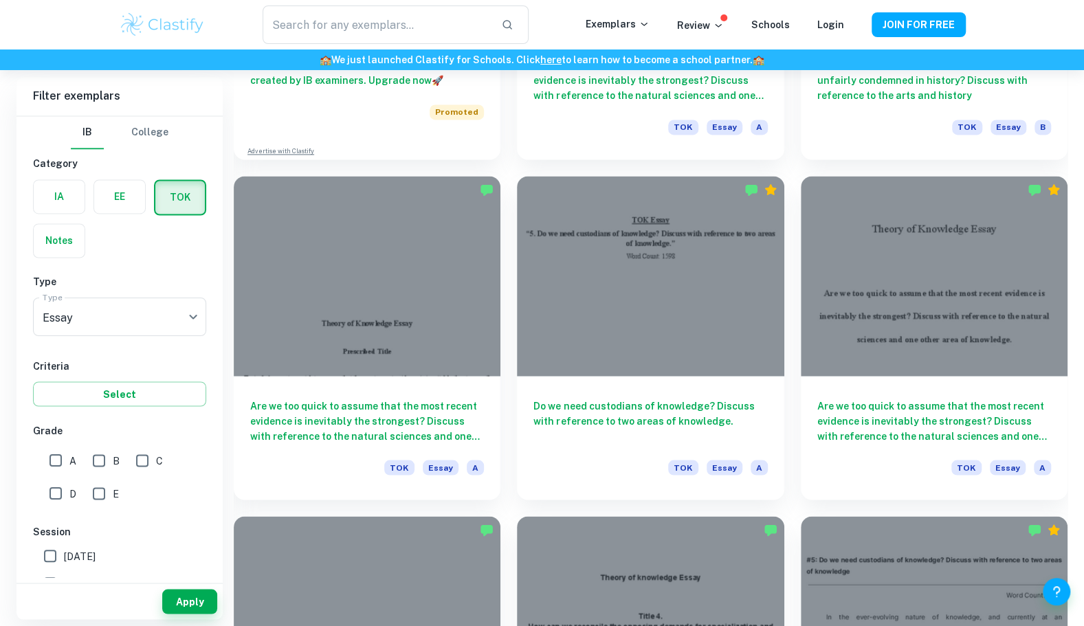
scroll to position [1307, 0]
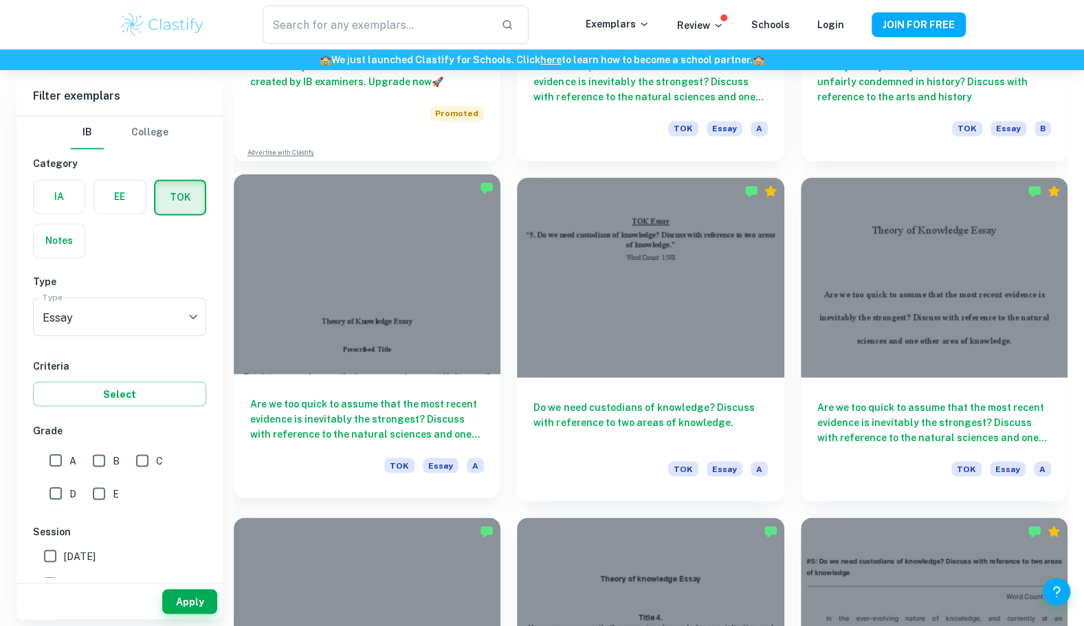
click at [393, 401] on h6 "Are we too quick to assume that the most recent evidence is inevitably the stro…" at bounding box center [367, 418] width 234 height 45
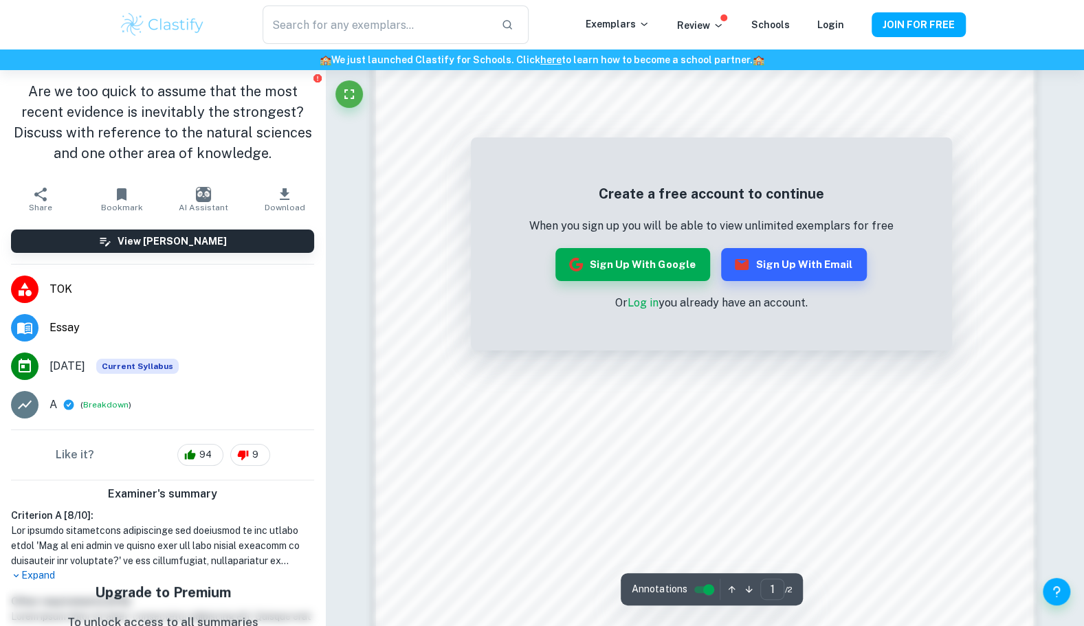
scroll to position [1075, 0]
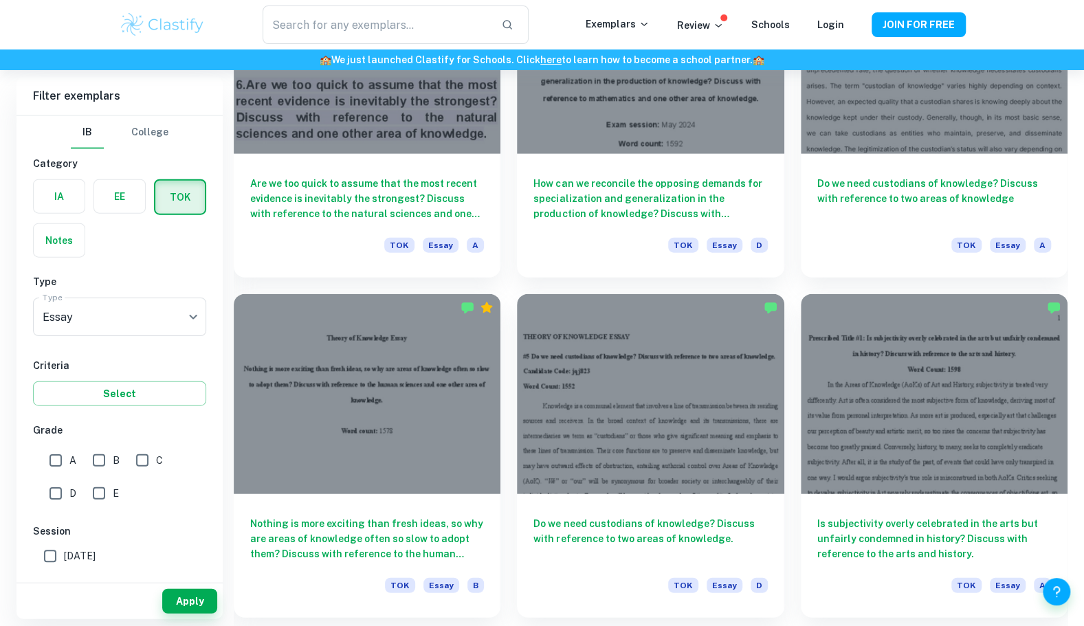
scroll to position [1920, 0]
